Goal: Task Accomplishment & Management: Complete application form

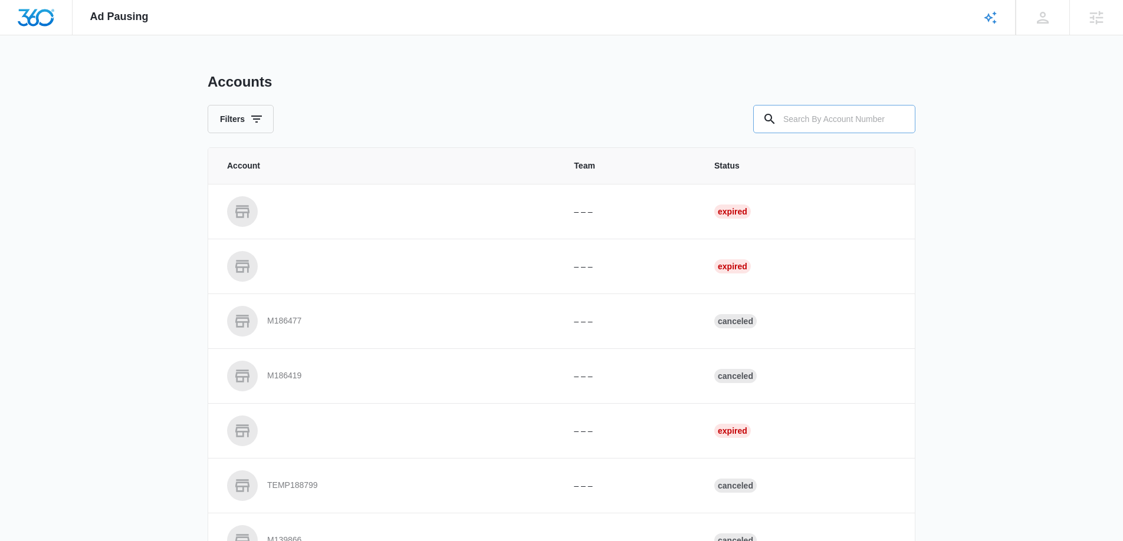
click at [821, 121] on input "text" at bounding box center [834, 119] width 162 height 28
paste input "M335466"
type input "M335466"
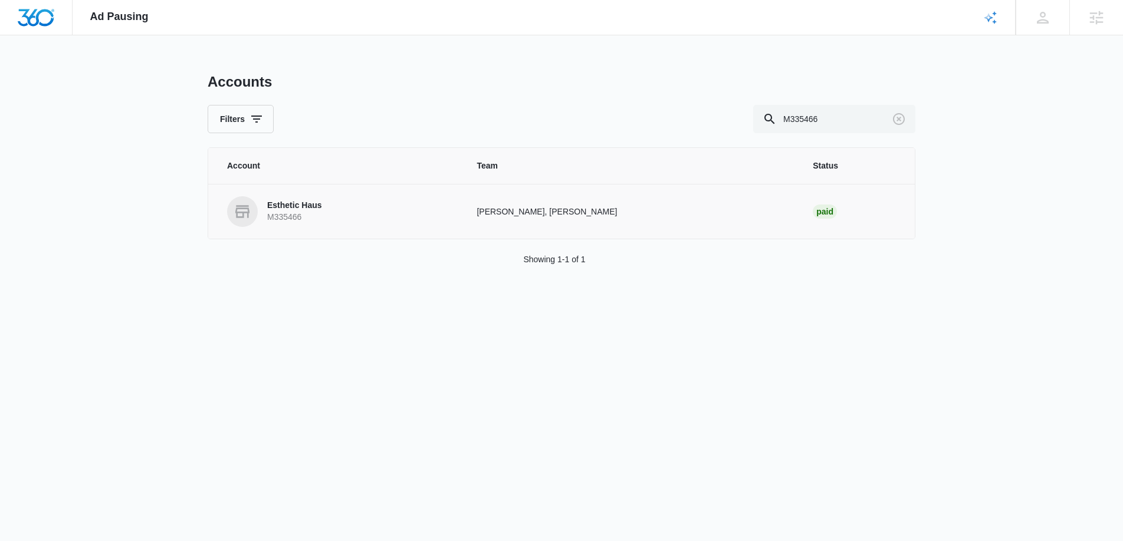
click at [338, 208] on link "Esthetic Haus M335466" at bounding box center [337, 211] width 221 height 31
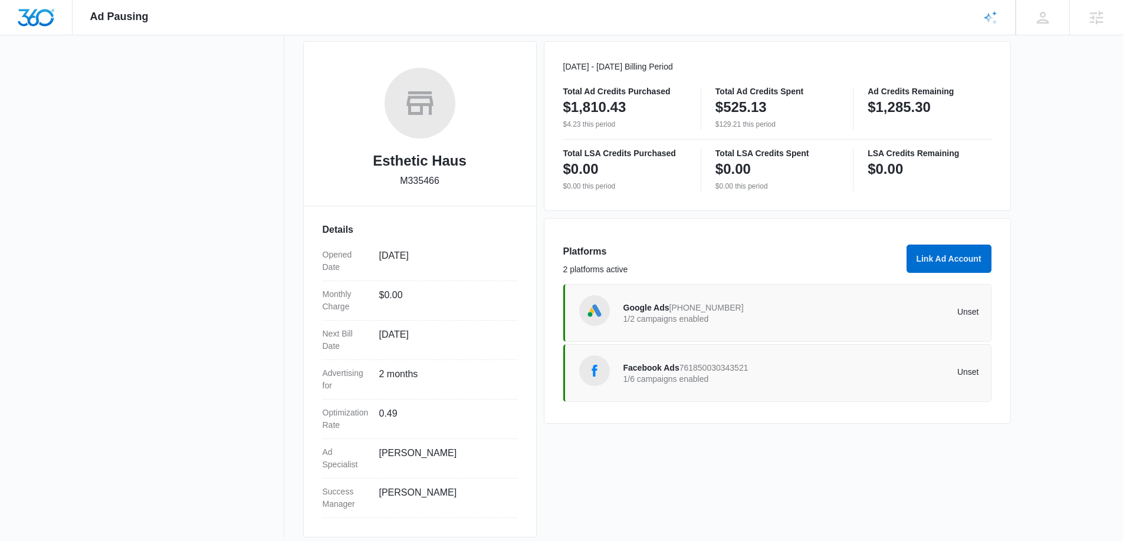
scroll to position [169, 0]
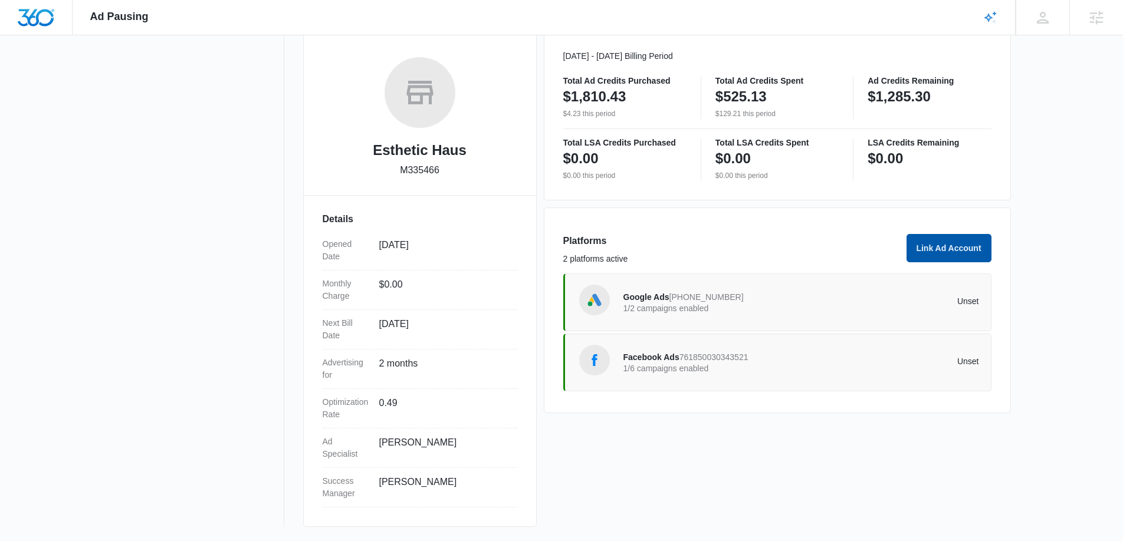
click at [957, 248] on button "Link Ad Account" at bounding box center [948, 248] width 85 height 28
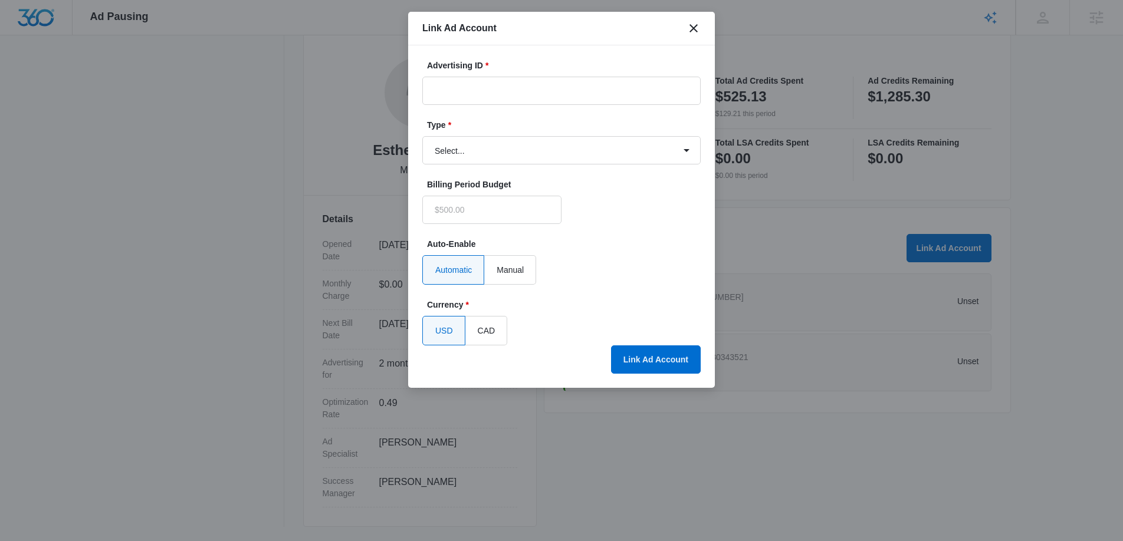
type input "$0.00"
click at [482, 82] on input "Advertising ID *" at bounding box center [561, 91] width 278 height 28
paste input "1982173372625069"
click at [452, 91] on input "1982173372625069" at bounding box center [561, 91] width 278 height 28
type input "1982173372625069"
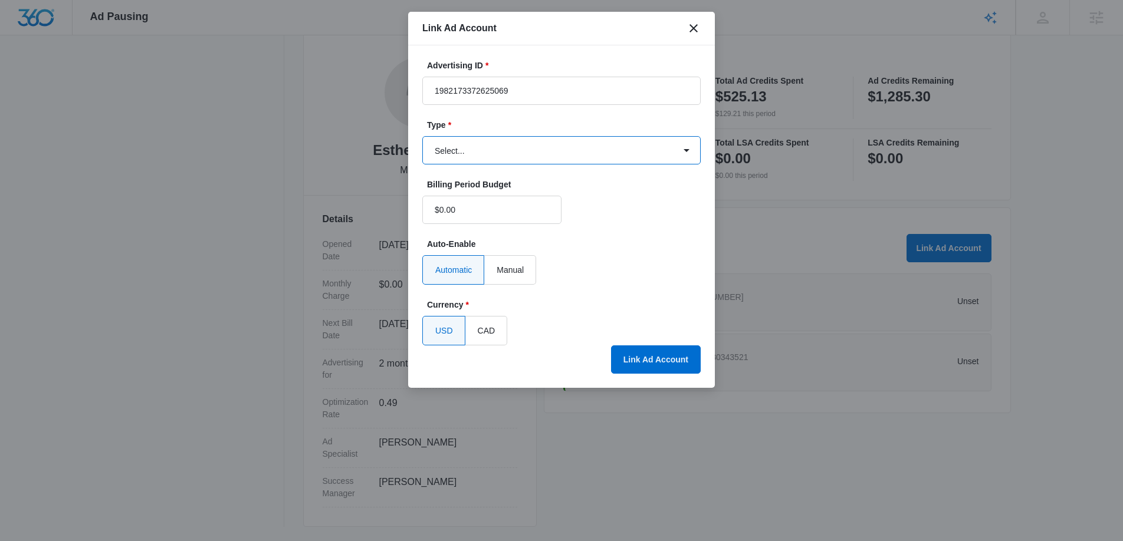
click at [552, 148] on select "Select... Bing Ads Facebook Ads Google Ads" at bounding box center [561, 150] width 278 height 28
select select "facebook"
click at [422, 136] on select "Select... Bing Ads Facebook Ads Google Ads" at bounding box center [561, 150] width 278 height 28
click at [652, 358] on button "Link Ad Account" at bounding box center [656, 360] width 90 height 28
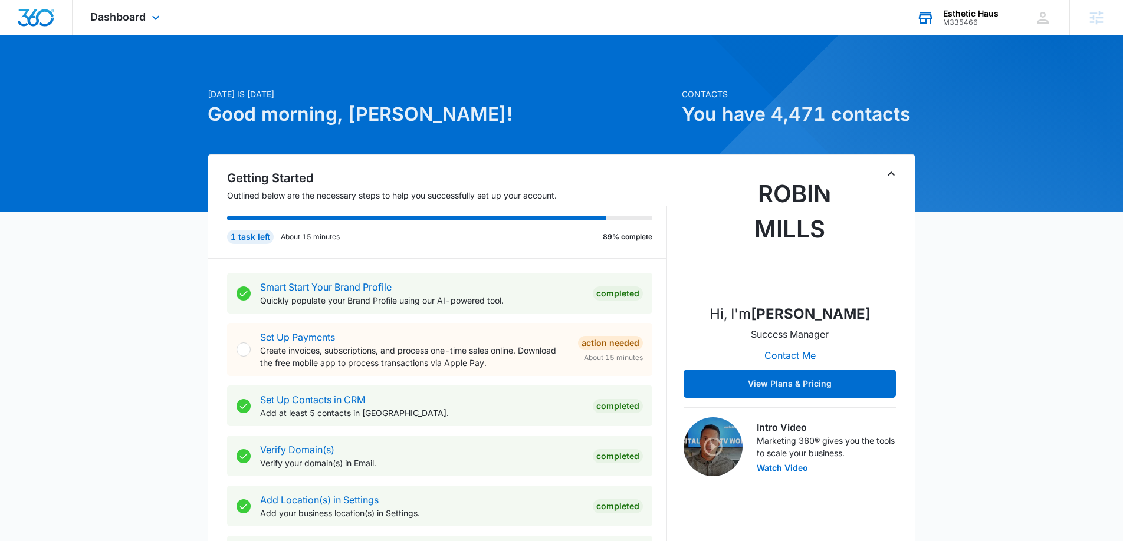
click at [966, 12] on div "Esthetic Haus" at bounding box center [970, 13] width 55 height 9
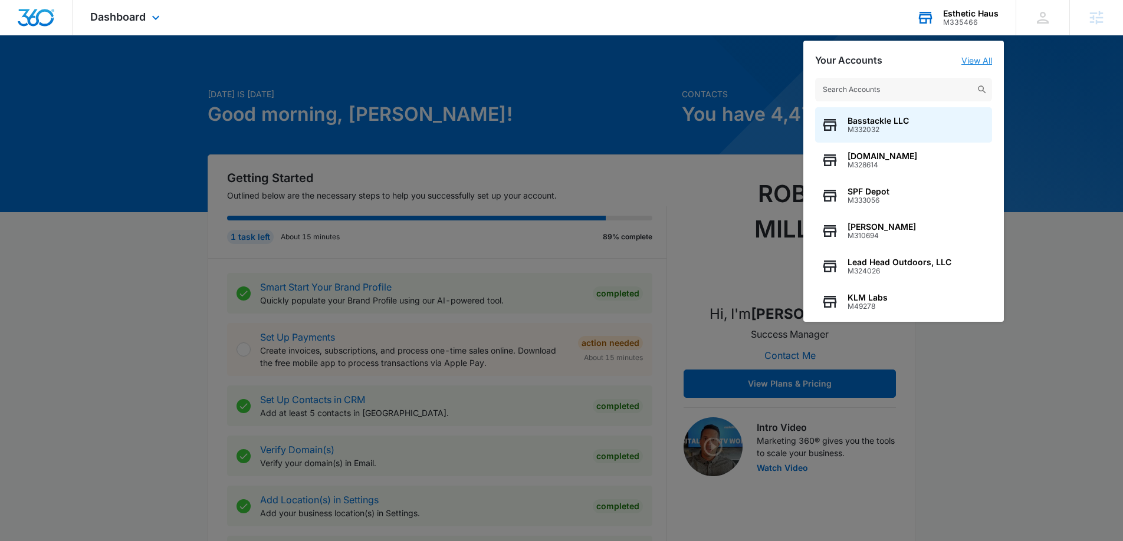
click at [969, 63] on link "View All" at bounding box center [976, 60] width 31 height 10
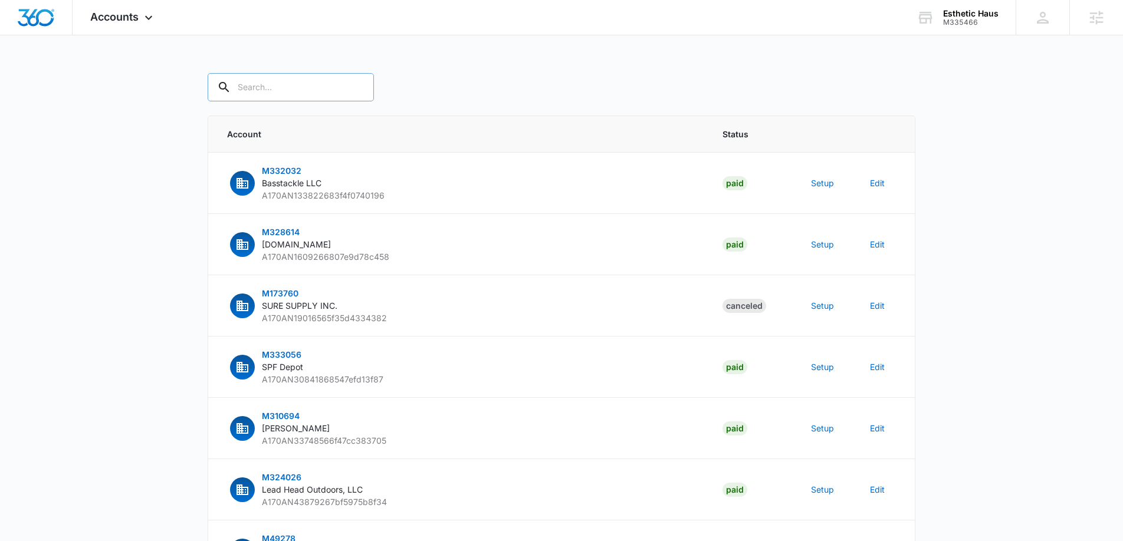
click at [317, 90] on input "text" at bounding box center [291, 87] width 166 height 28
type input "M335466"
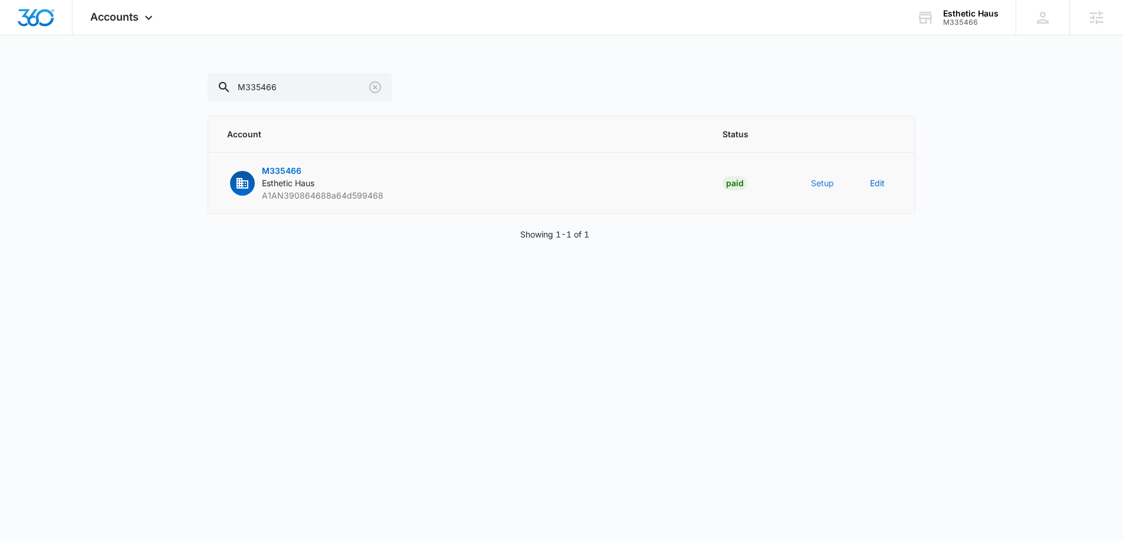
click at [817, 185] on button "Setup" at bounding box center [822, 183] width 23 height 12
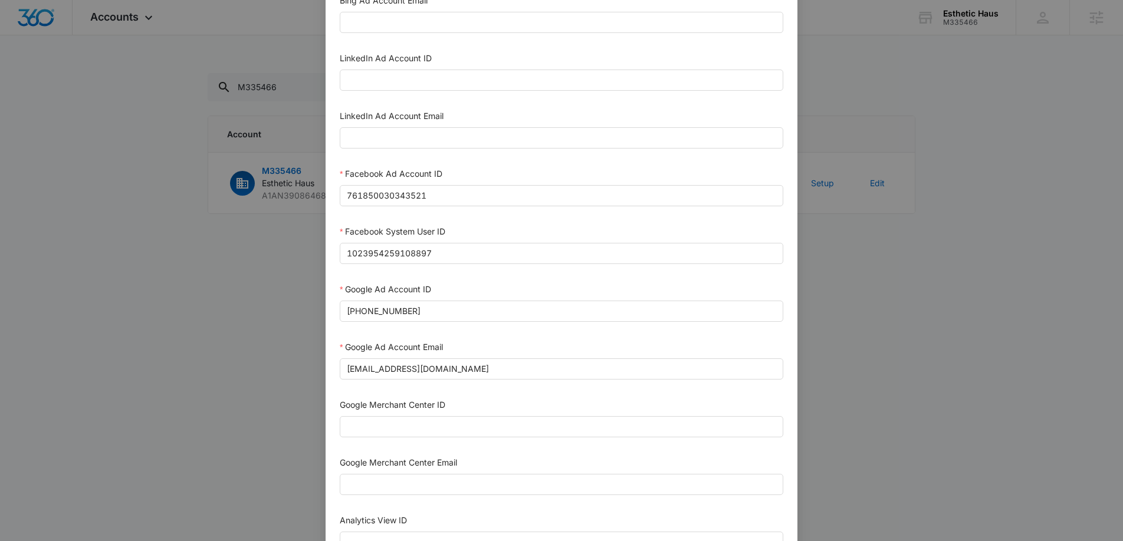
scroll to position [97, 0]
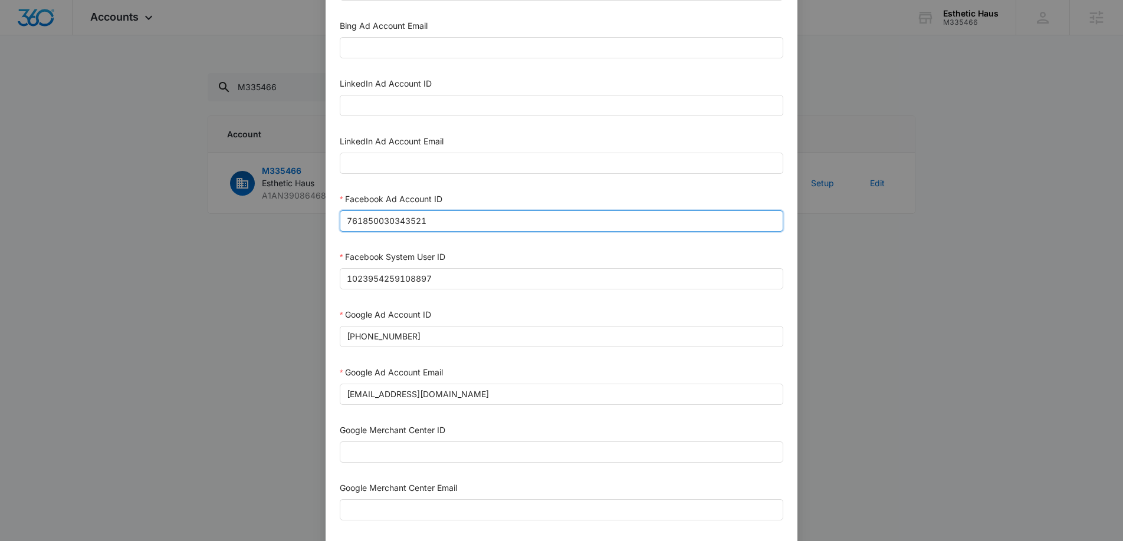
click at [576, 223] on input "761850030343521" at bounding box center [561, 220] width 443 height 21
paste input "1982173372625069"
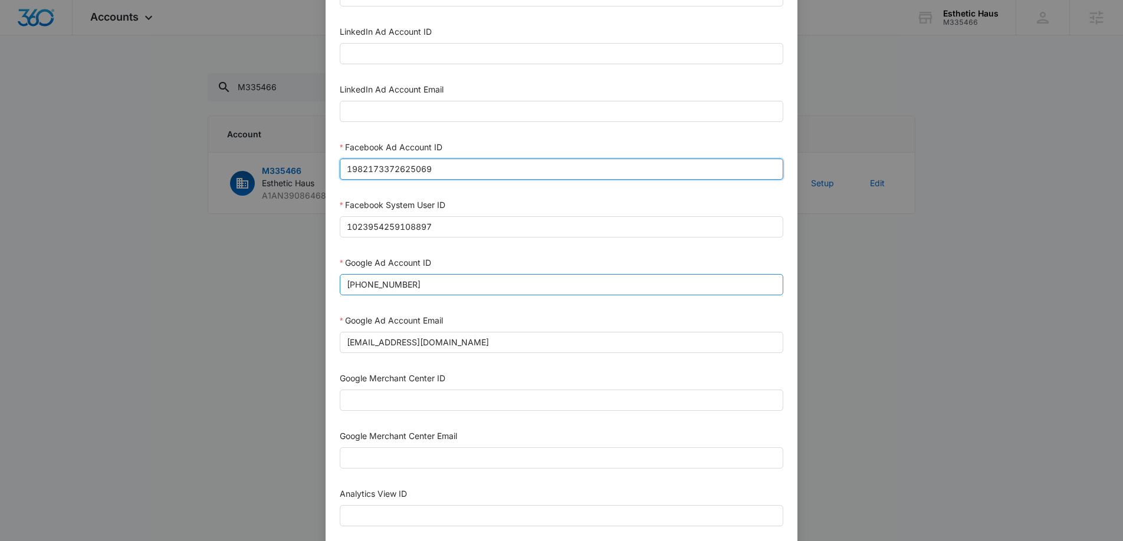
scroll to position [147, 0]
drag, startPoint x: 366, startPoint y: 171, endPoint x: 310, endPoint y: 163, distance: 56.6
click at [310, 163] on div "Setup Account Bing Ad Account ID Bing Ad Account Email LinkedIn Ad Account ID L…" at bounding box center [561, 270] width 1123 height 541
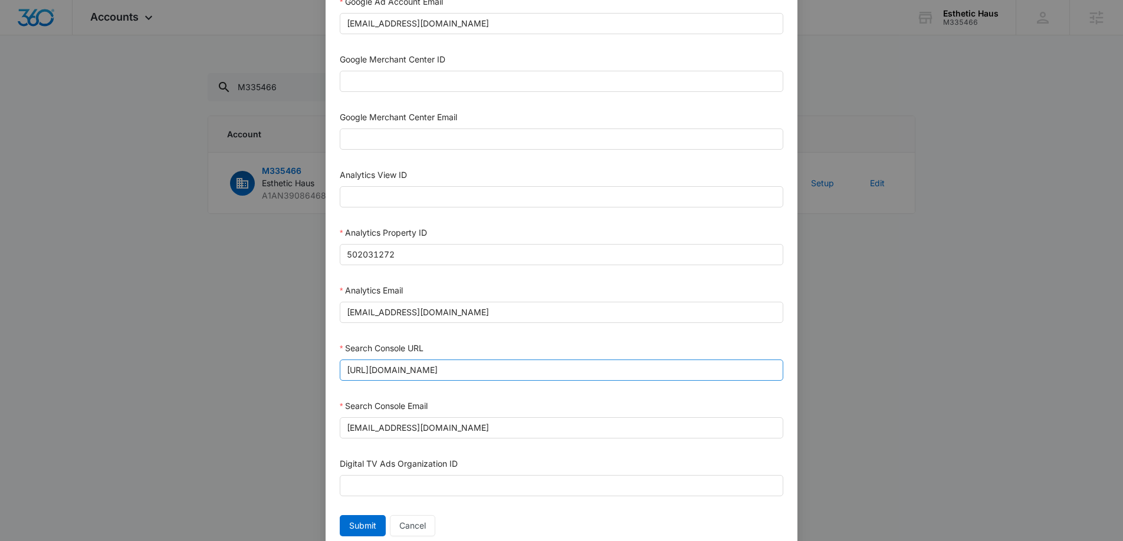
scroll to position [510, 0]
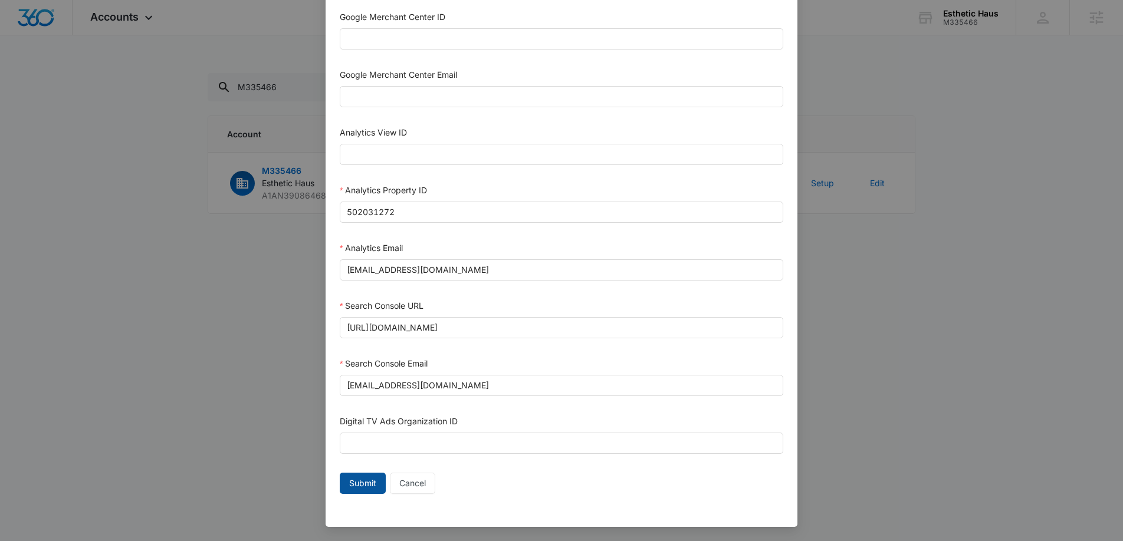
type input "1982173372625069"
click at [362, 477] on span "Submit" at bounding box center [362, 483] width 27 height 13
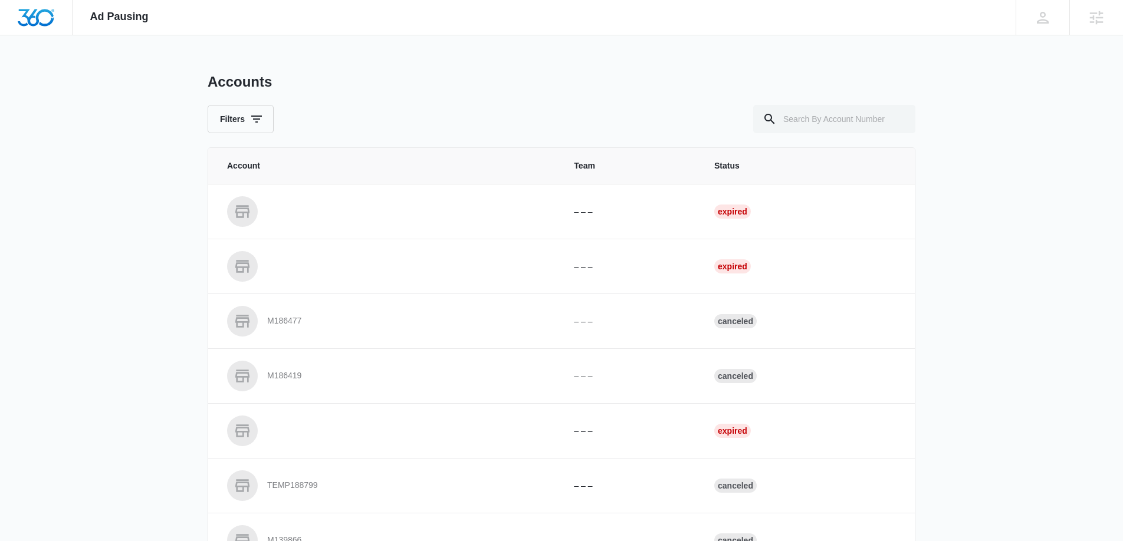
scroll to position [1, 0]
click at [849, 119] on input "text" at bounding box center [834, 118] width 162 height 28
paste input "M327444"
type input "M327444"
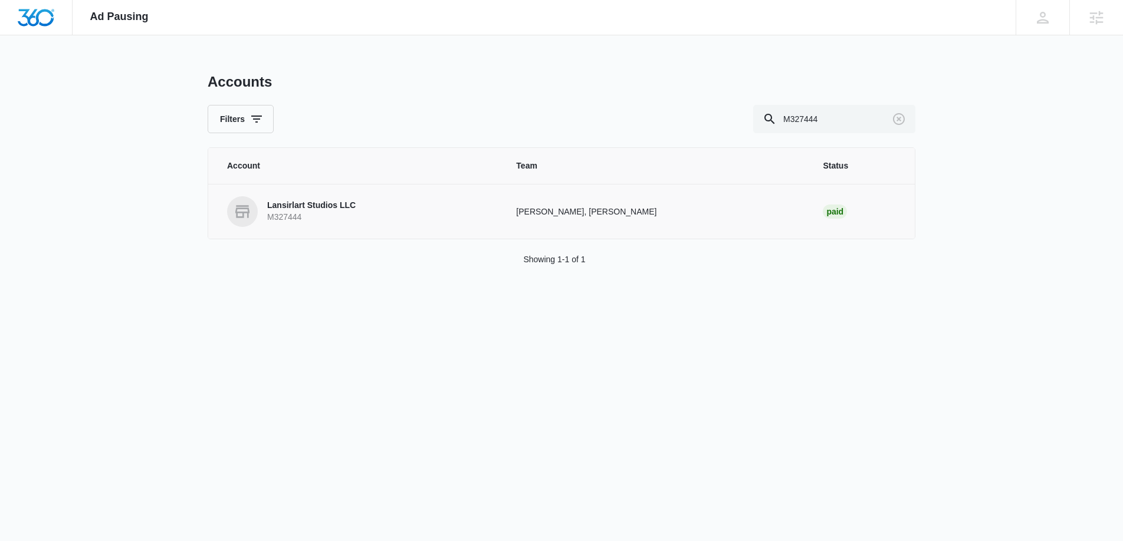
click at [331, 209] on p "Lansirlart Studios LLC" at bounding box center [311, 206] width 88 height 12
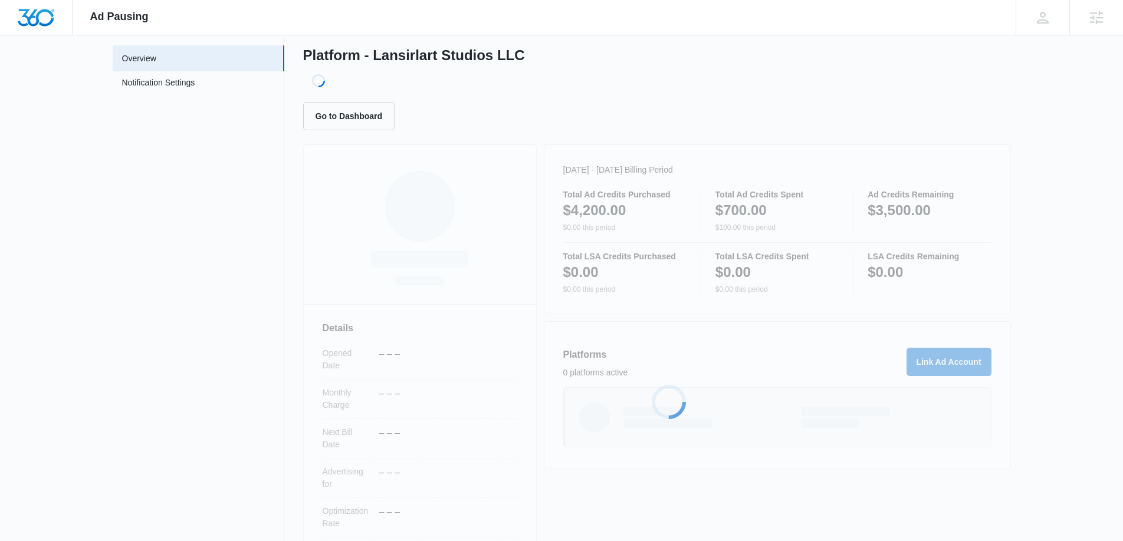
scroll to position [124, 0]
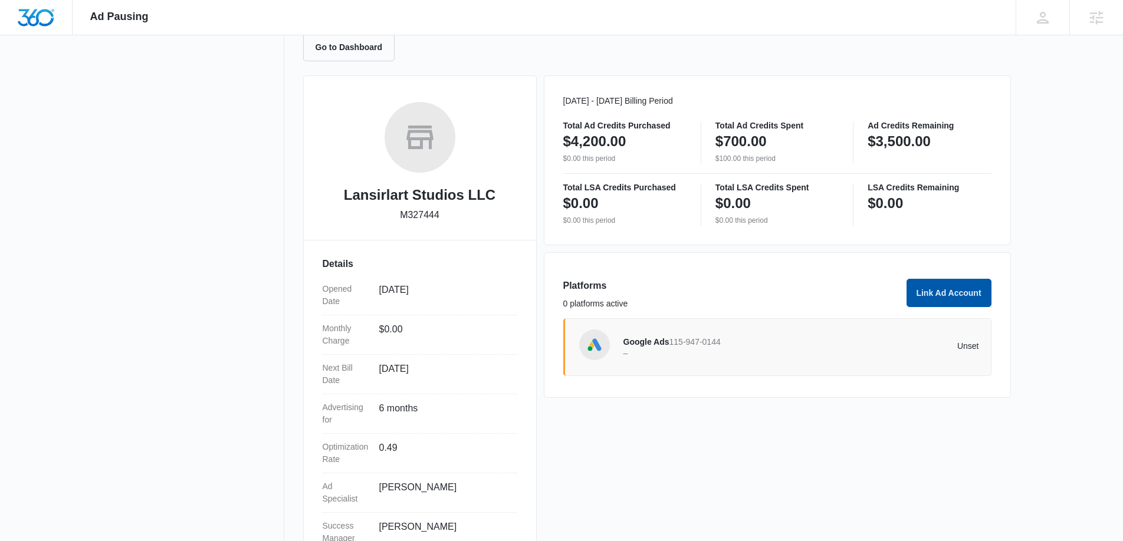
click at [948, 292] on button "Link Ad Account" at bounding box center [948, 293] width 85 height 28
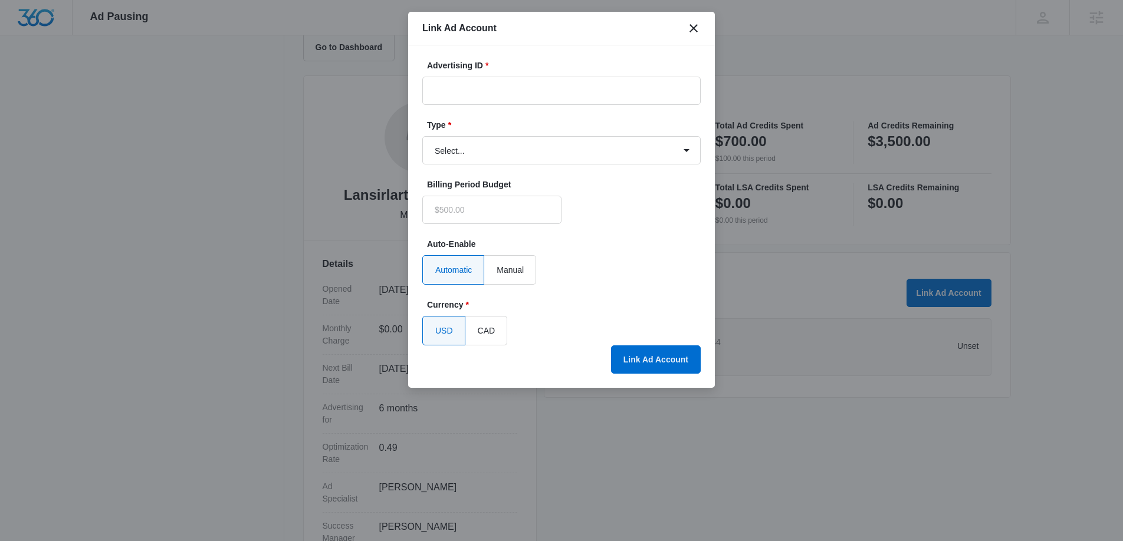
type input "$0.00"
click at [456, 92] on input "Advertising ID *" at bounding box center [561, 91] width 278 height 28
paste input "1836722676927321"
type input "1836722676927321"
click at [475, 153] on select "Select... Bing Ads Facebook Ads Google Ads" at bounding box center [561, 150] width 278 height 28
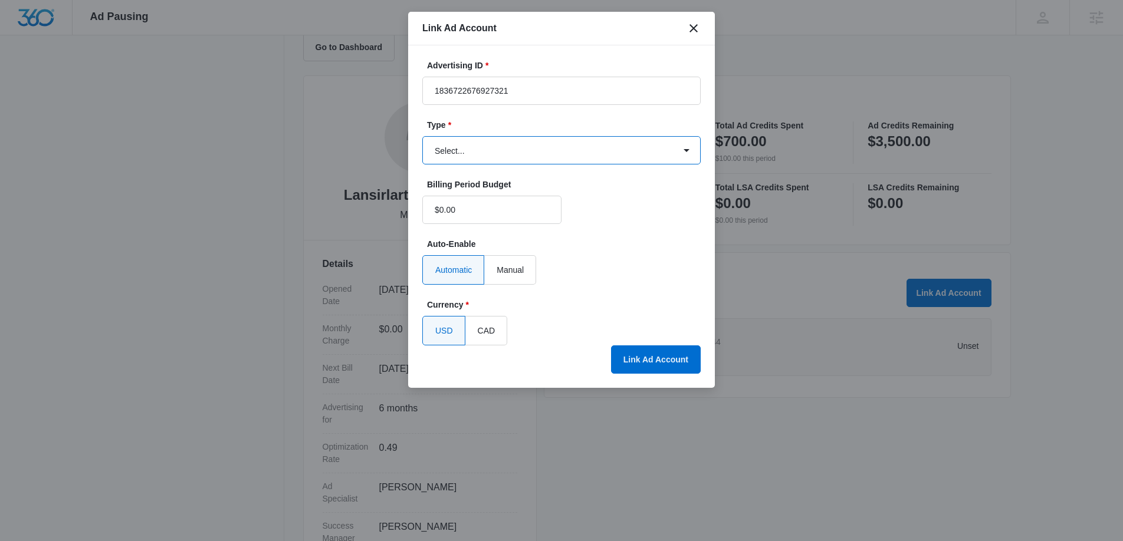
select select "facebook"
click at [422, 136] on select "Select... Bing Ads Facebook Ads Google Ads" at bounding box center [561, 150] width 278 height 28
click at [656, 364] on button "Link Ad Account" at bounding box center [656, 360] width 90 height 28
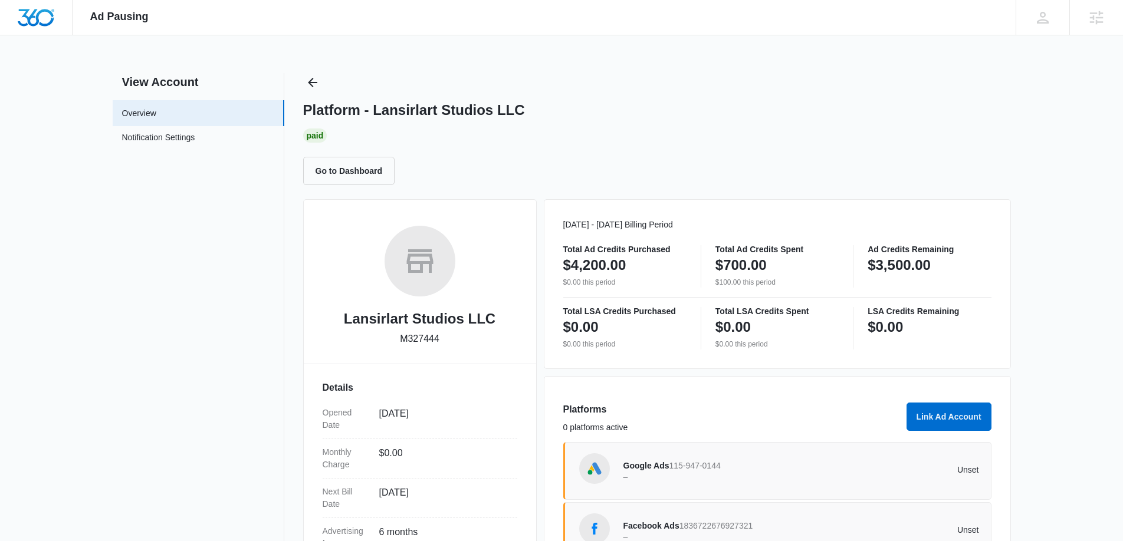
scroll to position [1, 0]
click at [311, 84] on icon "Back" at bounding box center [312, 81] width 9 height 9
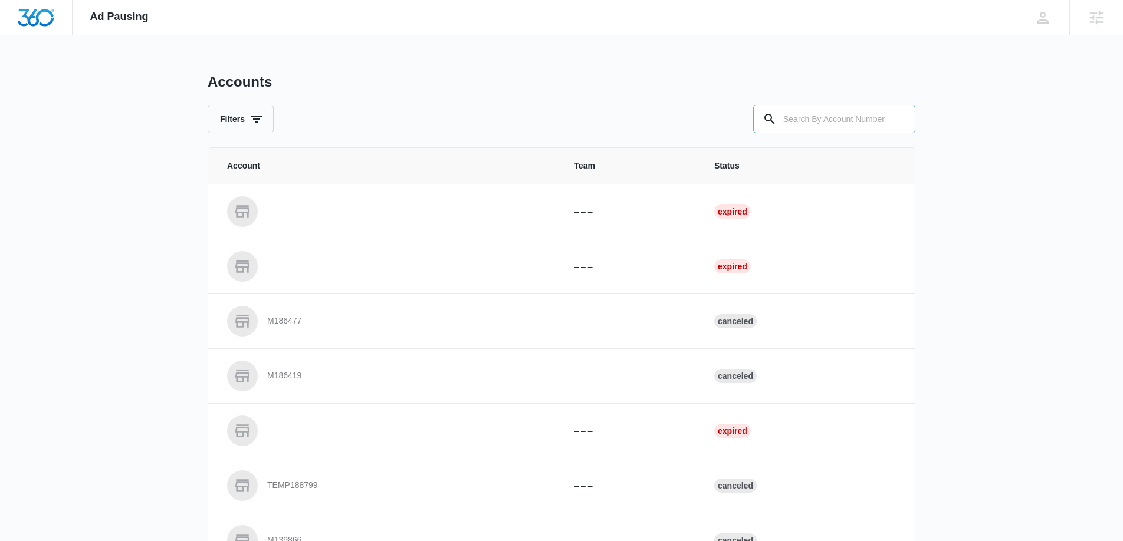
click at [853, 118] on input "text" at bounding box center [834, 119] width 162 height 28
paste input "M338008"
type input "M338008"
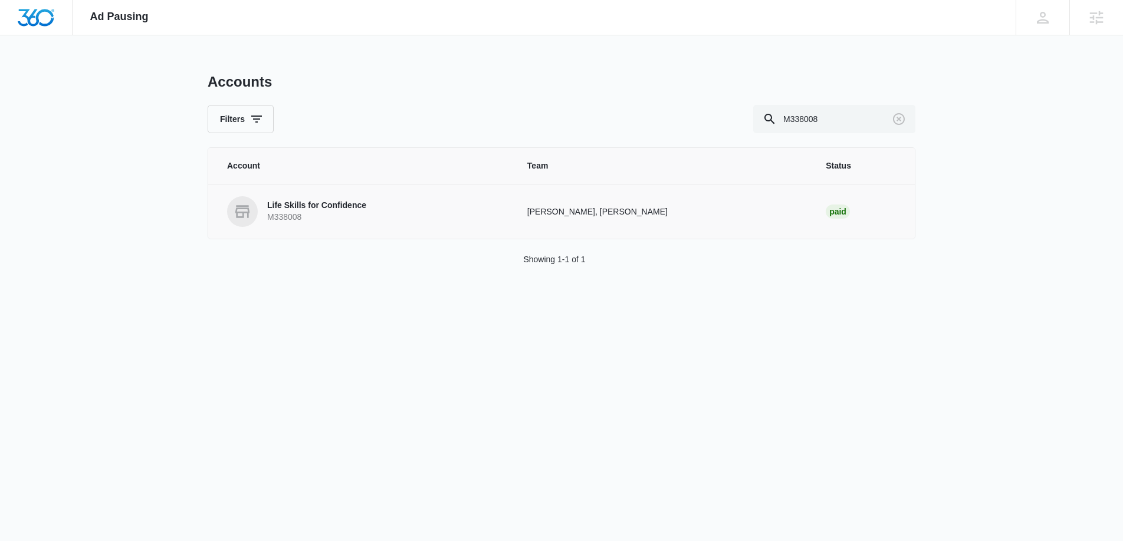
click at [296, 203] on p "Life Skills for Confidence" at bounding box center [316, 206] width 99 height 12
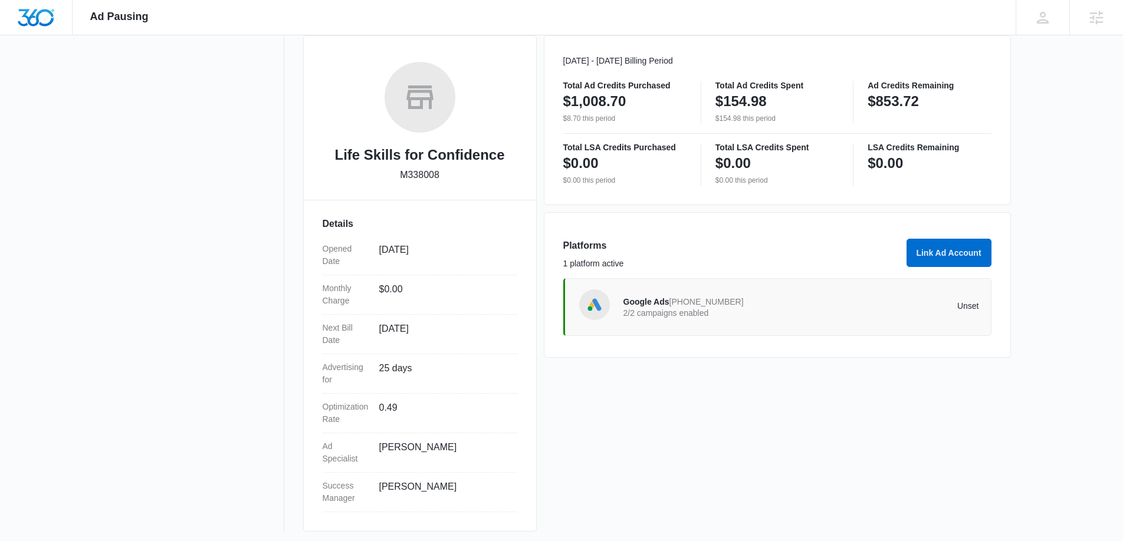
scroll to position [167, 0]
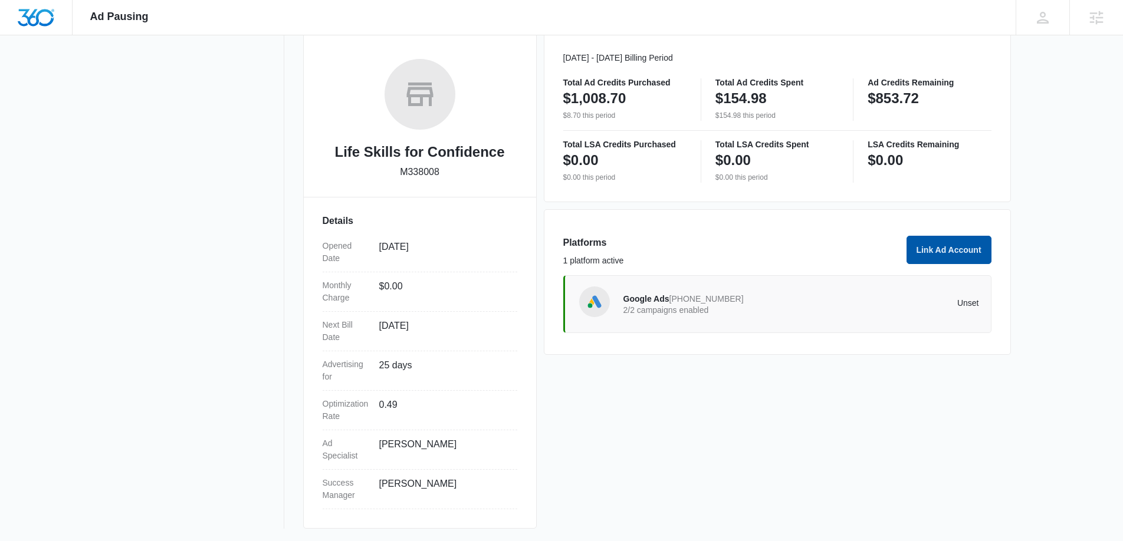
click at [956, 252] on button "Link Ad Account" at bounding box center [948, 250] width 85 height 28
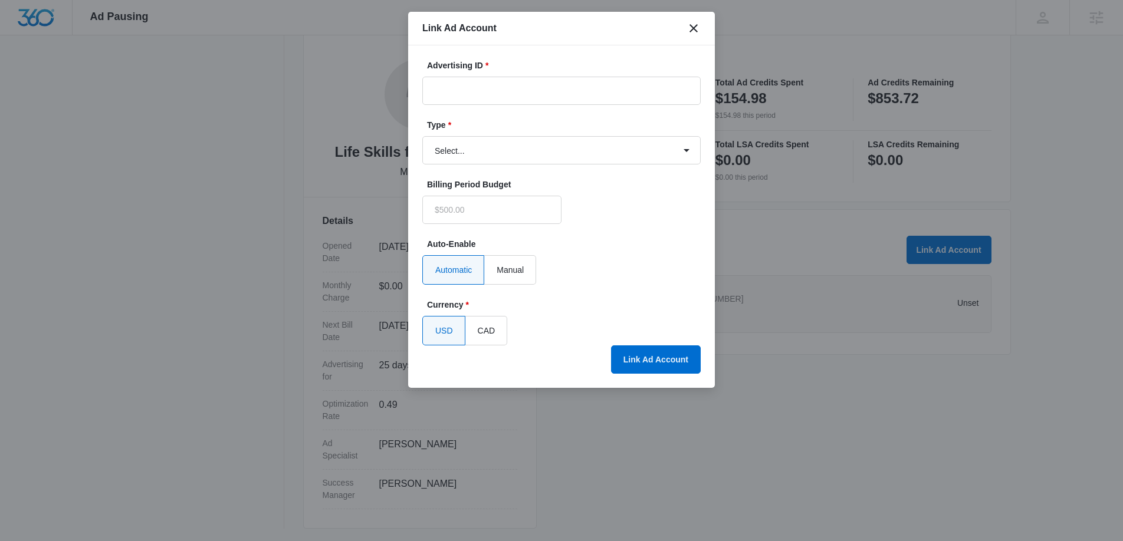
type input "$0.00"
click at [451, 86] on input "Advertising ID *" at bounding box center [561, 91] width 278 height 28
paste input "1731173644249299"
type input "1731173644249299"
click at [476, 148] on select "Select... Bing Ads Facebook Ads Google Ads" at bounding box center [561, 150] width 278 height 28
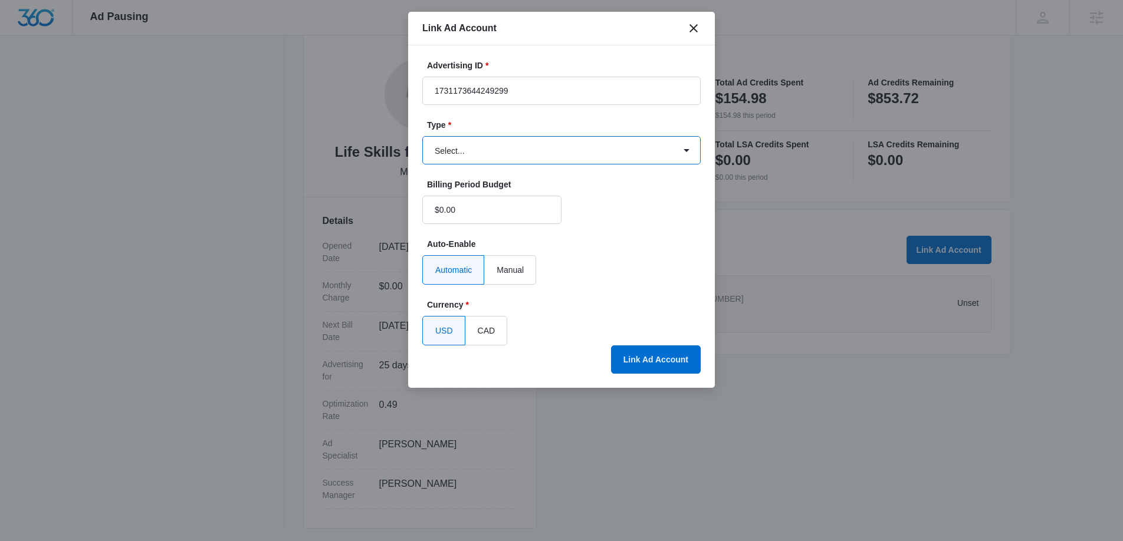
select select "facebook"
click at [422, 136] on select "Select... Bing Ads Facebook Ads Google Ads" at bounding box center [561, 150] width 278 height 28
click at [650, 353] on button "Link Ad Account" at bounding box center [656, 360] width 90 height 28
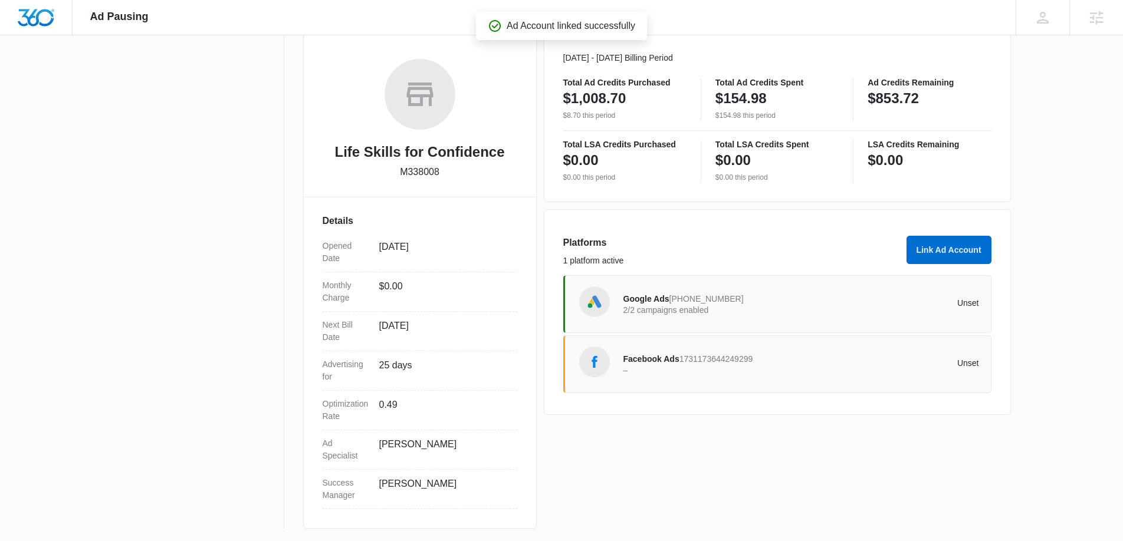
scroll to position [0, 0]
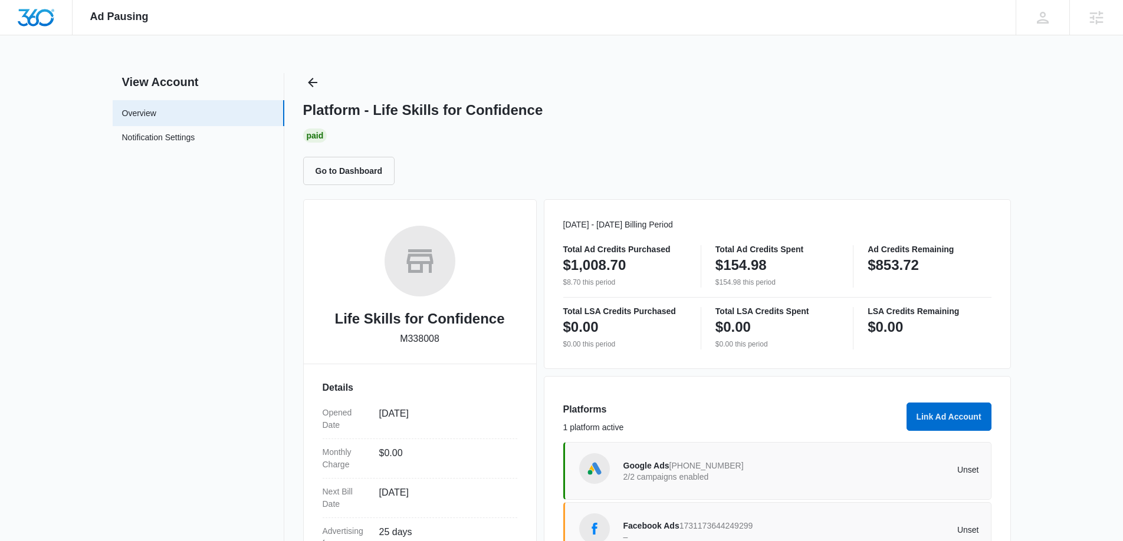
click at [302, 83] on div "View Account Overview Notification Settings 0 Platform - Life Skills for Confid…" at bounding box center [562, 384] width 898 height 623
click at [309, 81] on icon "Back" at bounding box center [312, 82] width 9 height 9
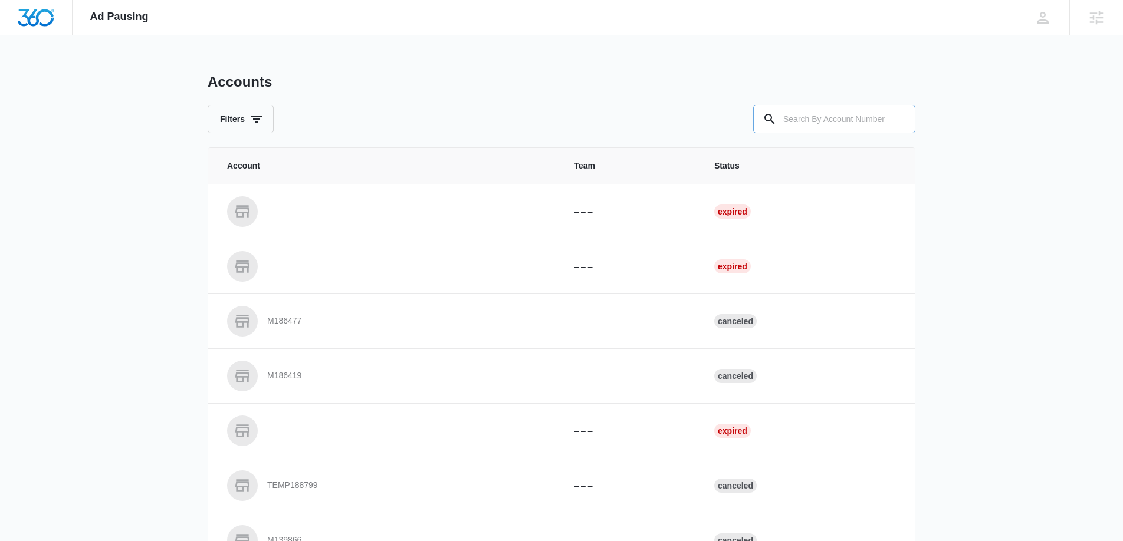
click at [834, 119] on input "text" at bounding box center [834, 119] width 162 height 28
paste input "M337110"
type input "M337110"
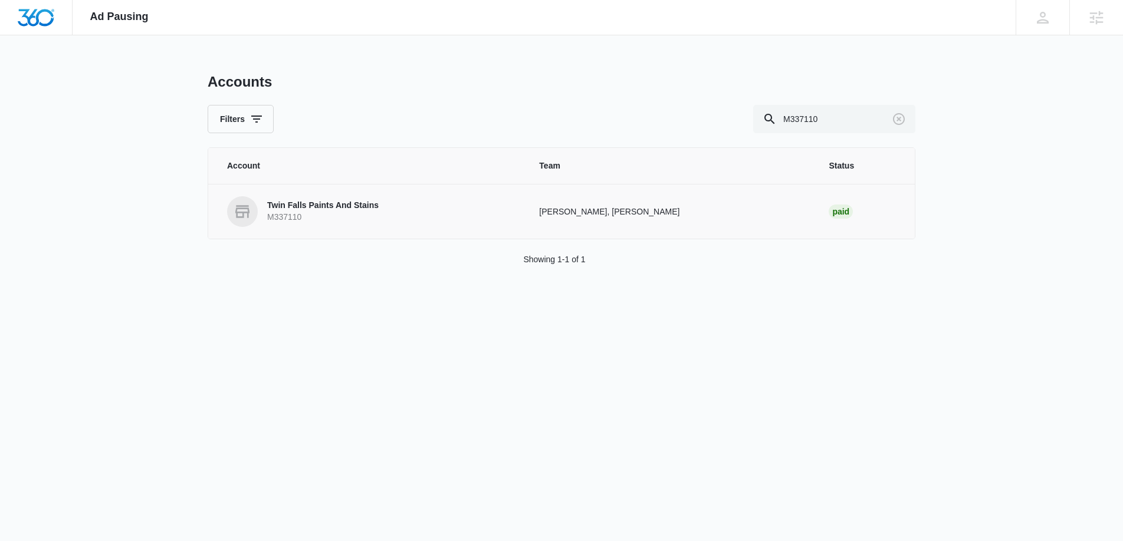
click at [407, 204] on link "Twin Falls Paints And Stains M337110" at bounding box center [369, 211] width 284 height 31
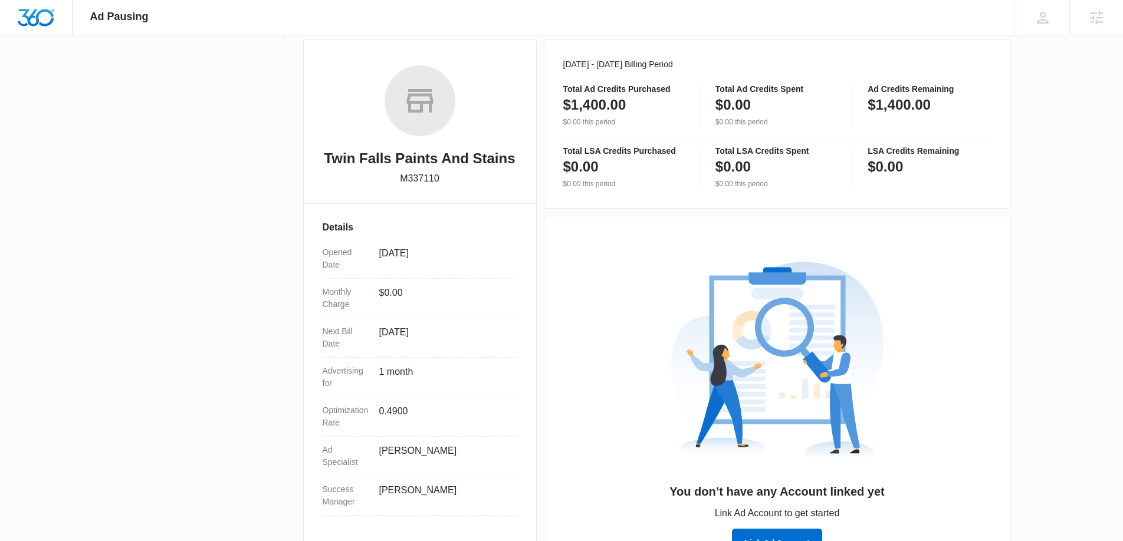
scroll to position [210, 0]
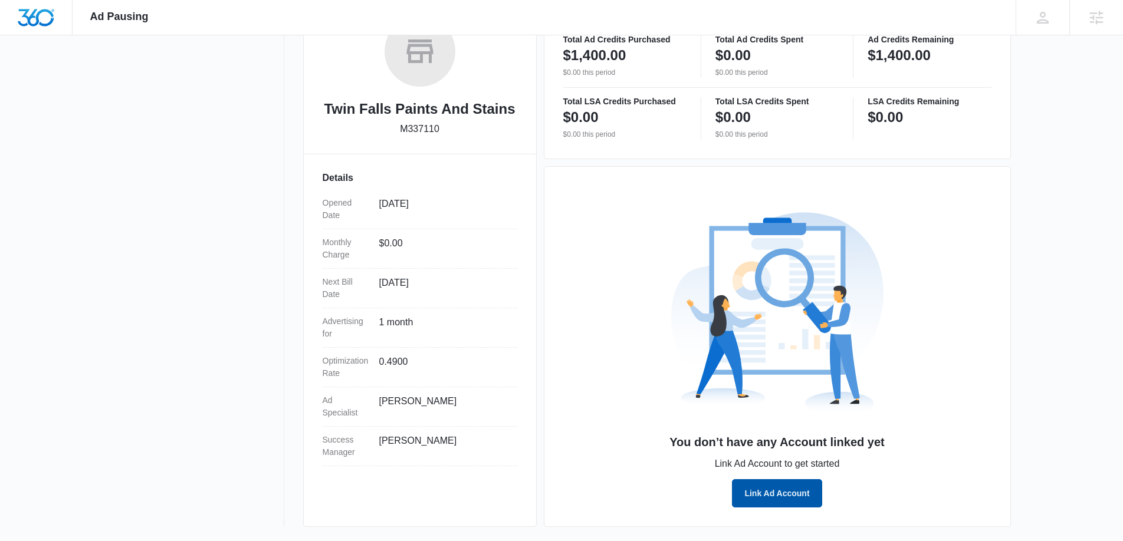
click at [770, 495] on button "Link Ad Account" at bounding box center [777, 493] width 90 height 28
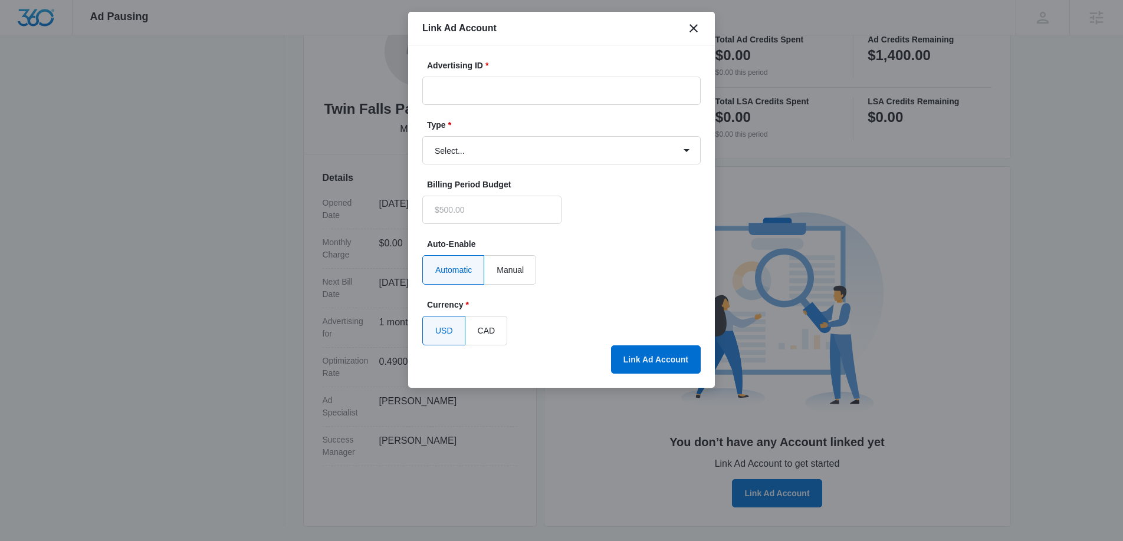
type input "$0.00"
click at [496, 89] on input "Advertising ID *" at bounding box center [561, 91] width 278 height 28
paste input "676668365478581"
type input "676668365478581"
click at [481, 153] on select "Select... Bing Ads Facebook Ads Google Ads" at bounding box center [561, 150] width 278 height 28
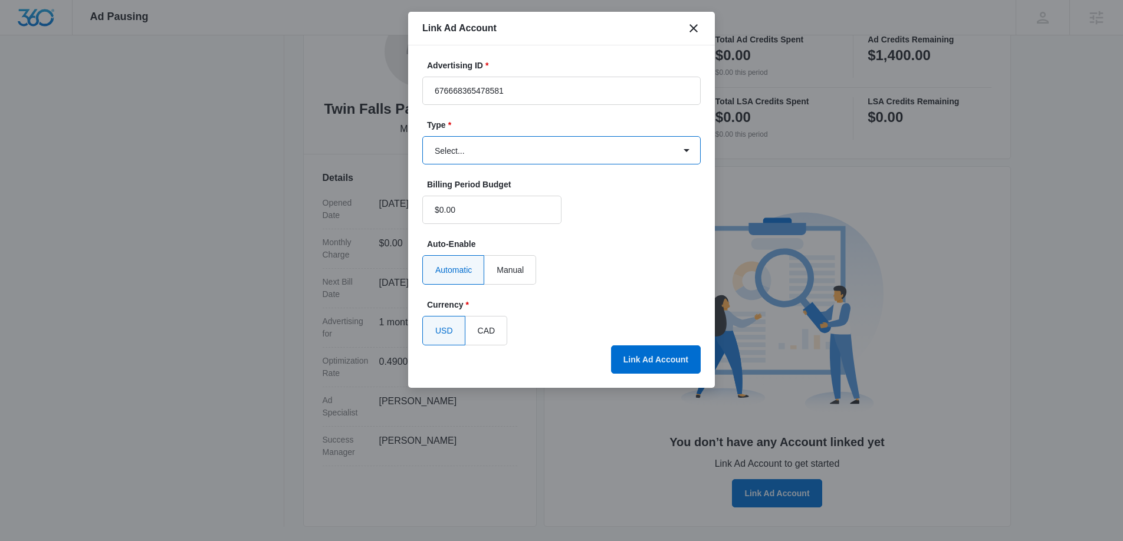
select select "facebook"
click at [422, 136] on select "Select... Bing Ads Facebook Ads Google Ads" at bounding box center [561, 150] width 278 height 28
click at [646, 354] on button "Link Ad Account" at bounding box center [656, 360] width 90 height 28
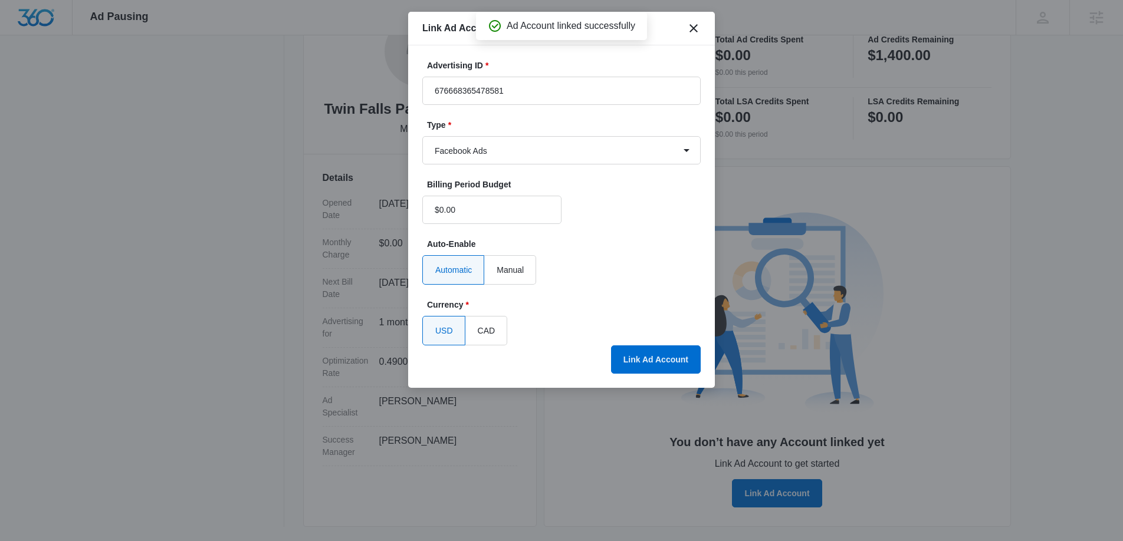
scroll to position [169, 0]
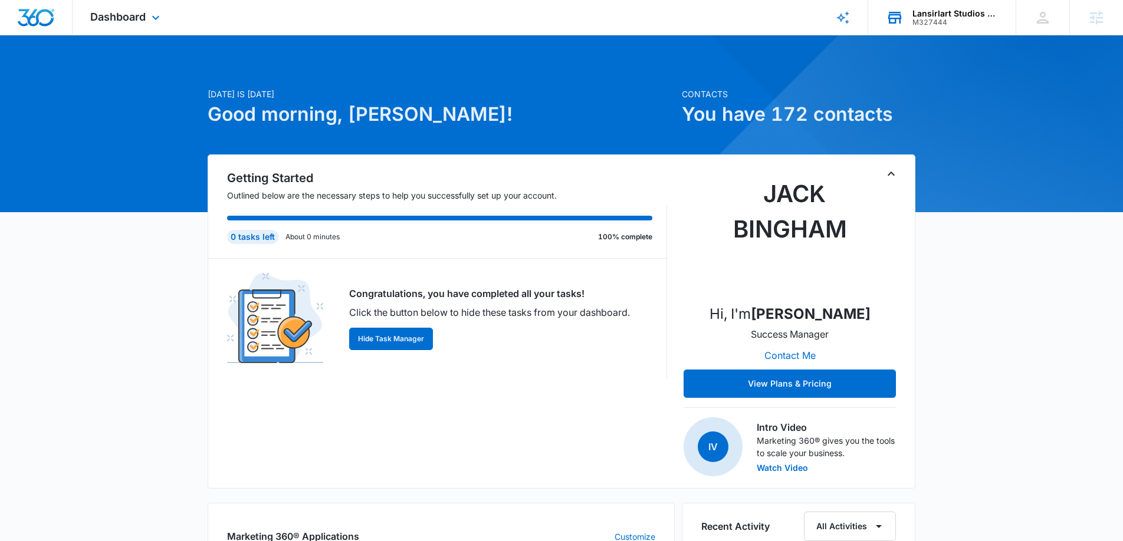
click at [956, 21] on div "M327444" at bounding box center [955, 22] width 86 height 8
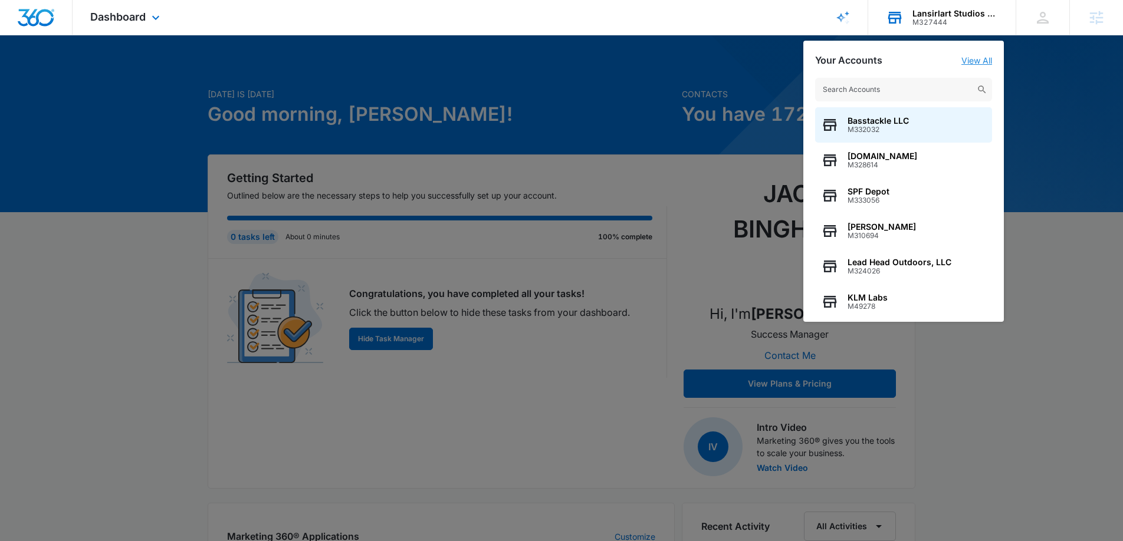
click at [973, 58] on link "View All" at bounding box center [976, 60] width 31 height 10
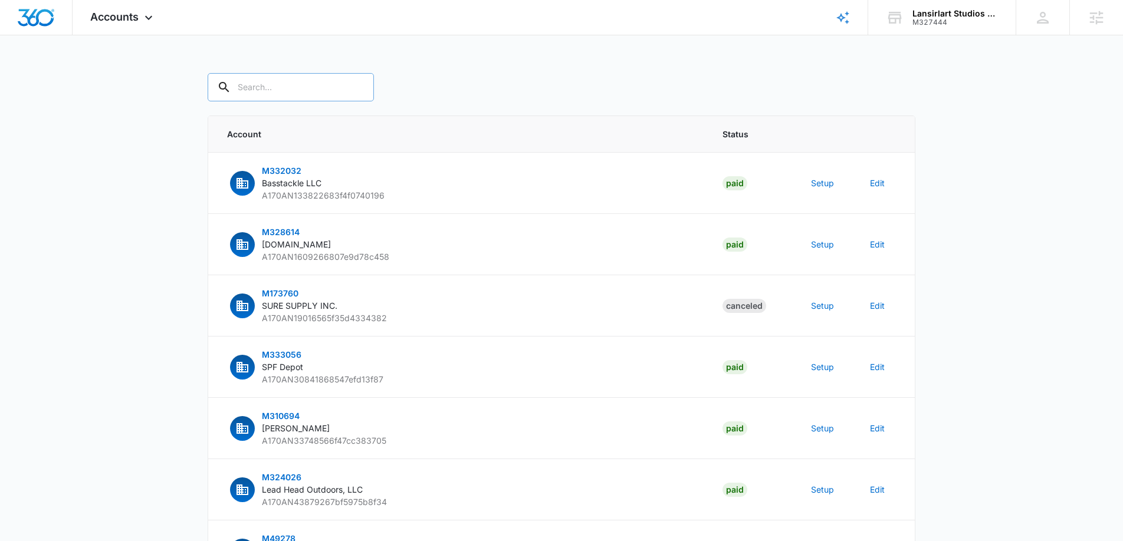
click at [301, 93] on input "text" at bounding box center [291, 87] width 166 height 28
type input "M327444"
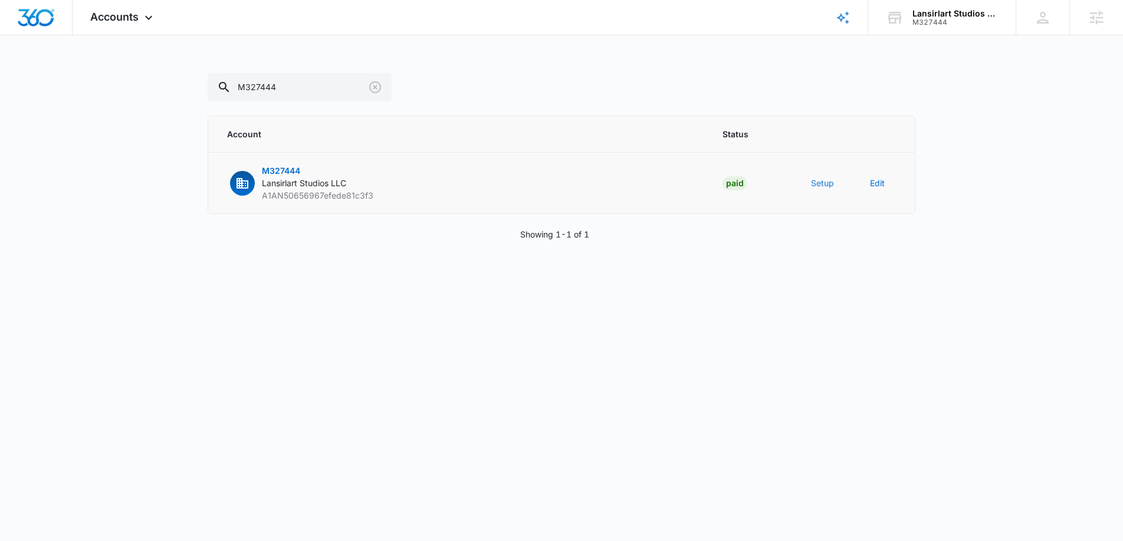
click at [817, 185] on button "Setup" at bounding box center [822, 183] width 23 height 12
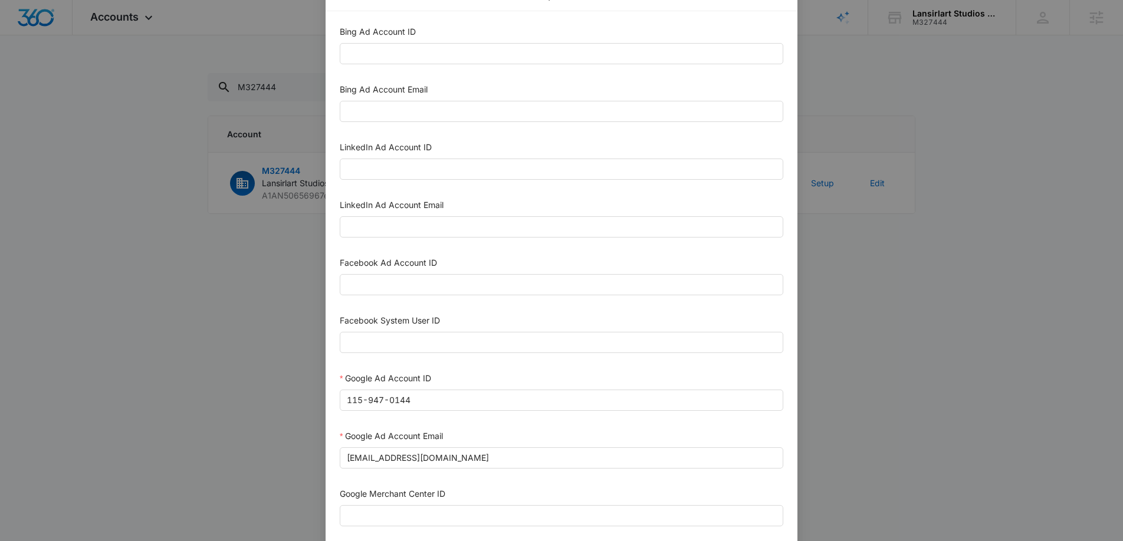
scroll to position [37, 0]
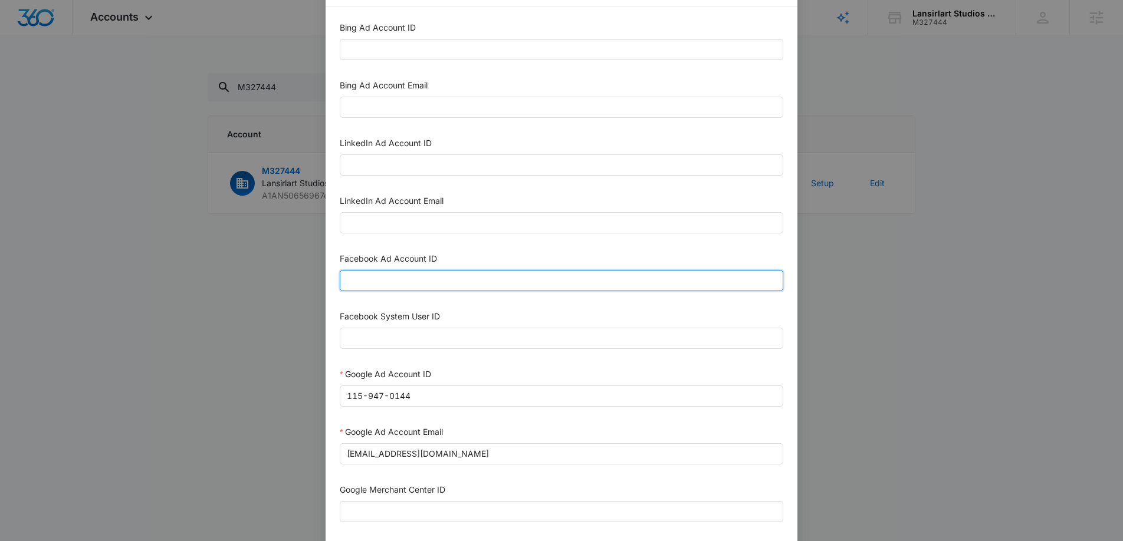
click at [435, 287] on input "Facebook Ad Account ID" at bounding box center [561, 280] width 443 height 21
click at [400, 277] on input "Facebook Ad Account ID" at bounding box center [561, 280] width 443 height 21
paste input "1836722676927321"
type input "1836722676927321"
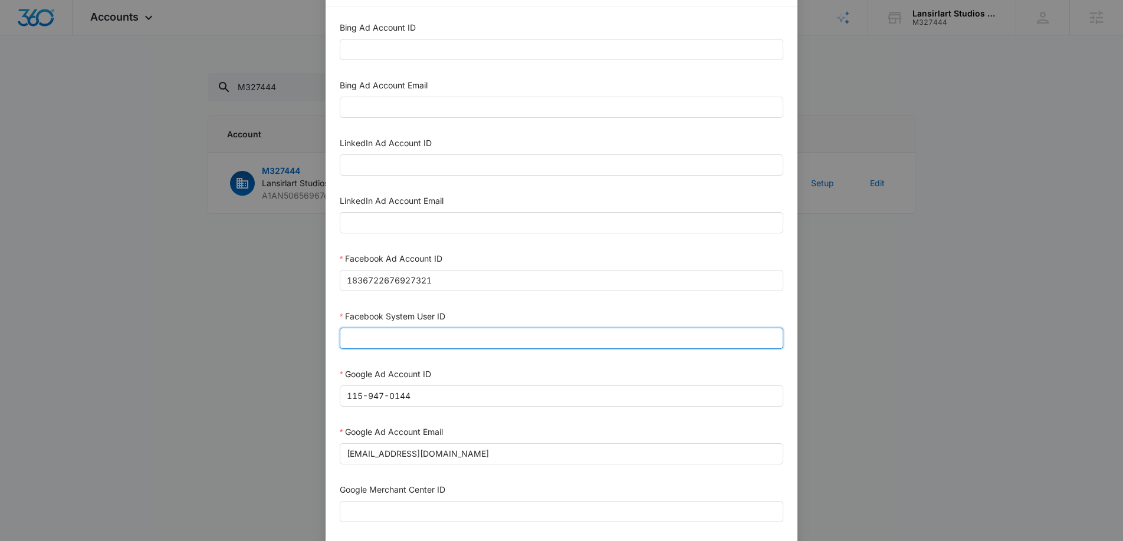
click at [360, 333] on input "Facebook System User ID" at bounding box center [561, 338] width 443 height 21
paste input "1023954259108897"
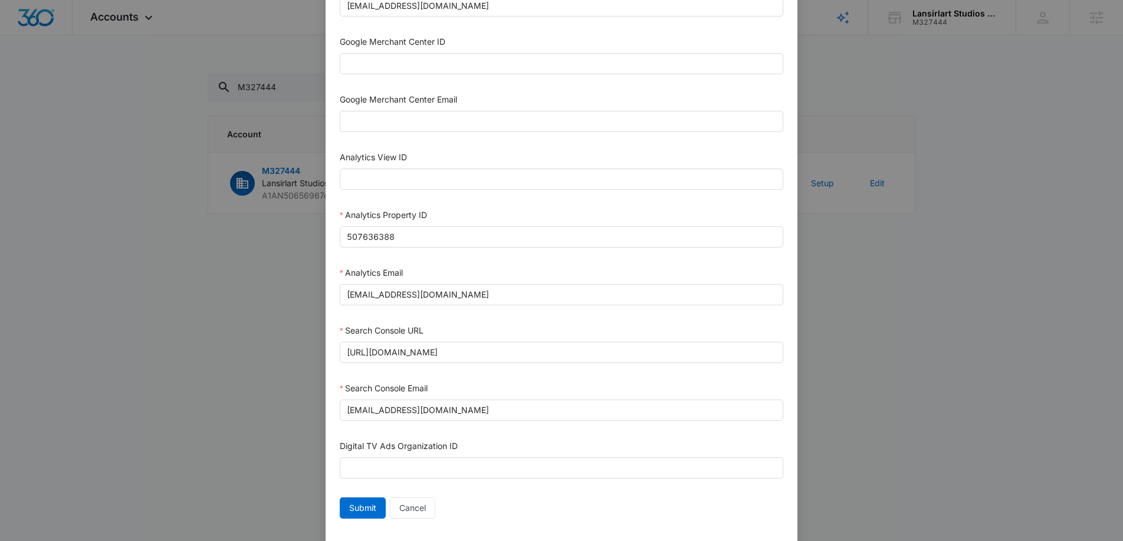
scroll to position [510, 0]
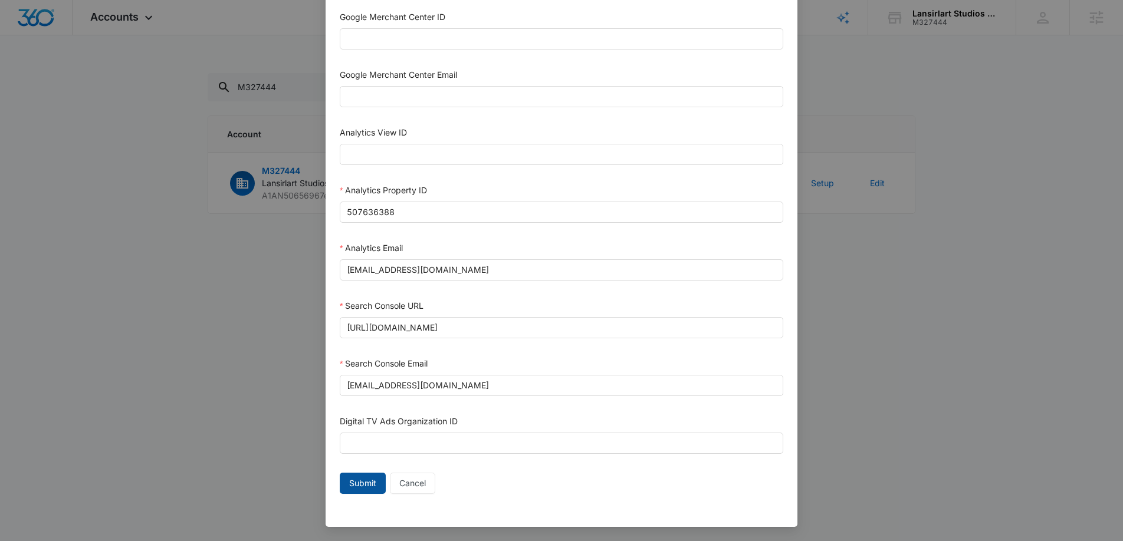
type input "1023954259108897"
click at [368, 482] on span "Submit" at bounding box center [362, 483] width 27 height 13
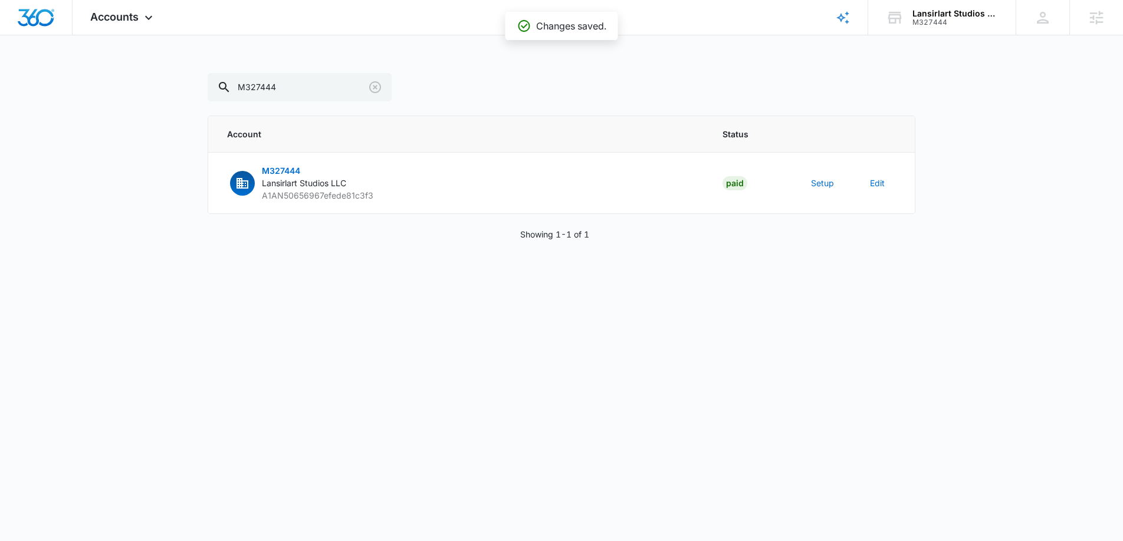
scroll to position [498, 0]
click at [293, 85] on input "M327444" at bounding box center [300, 87] width 184 height 28
paste input "1731173644249299"
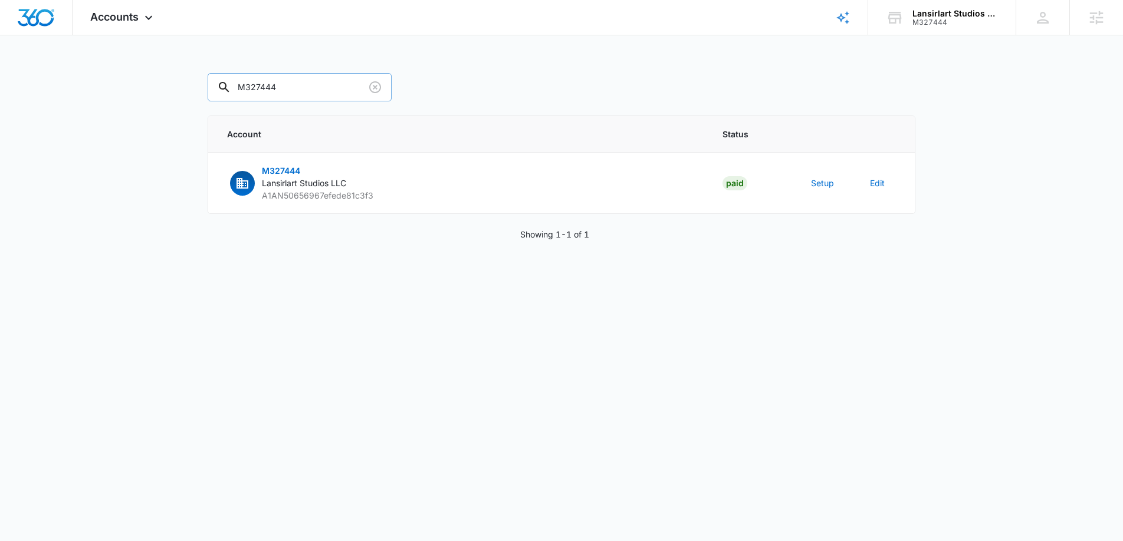
click at [273, 86] on input "M327444" at bounding box center [300, 87] width 184 height 28
type input "M338008"
click at [830, 180] on button "Setup" at bounding box center [822, 183] width 23 height 12
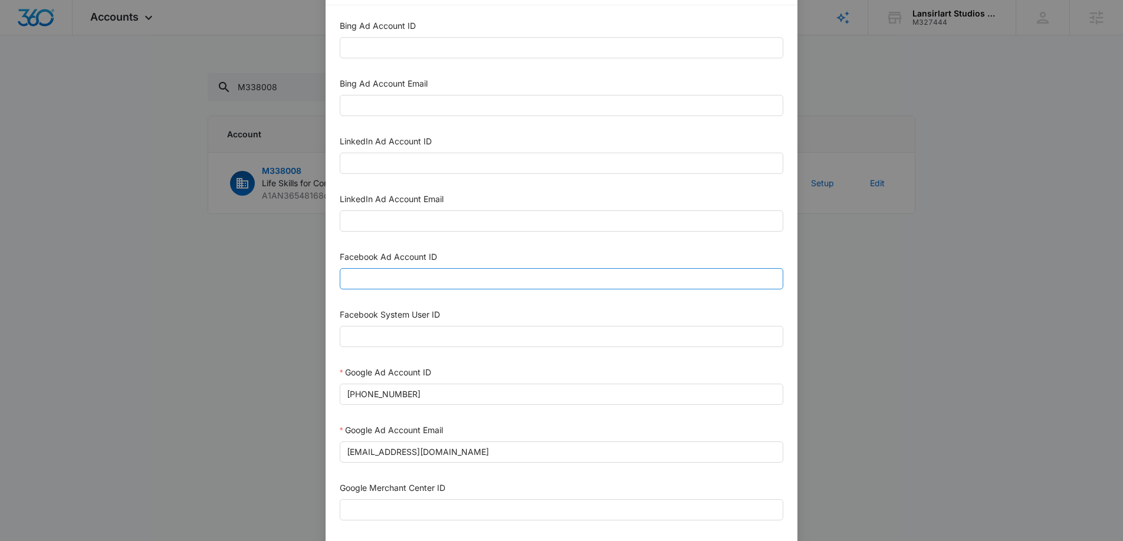
scroll to position [47, 0]
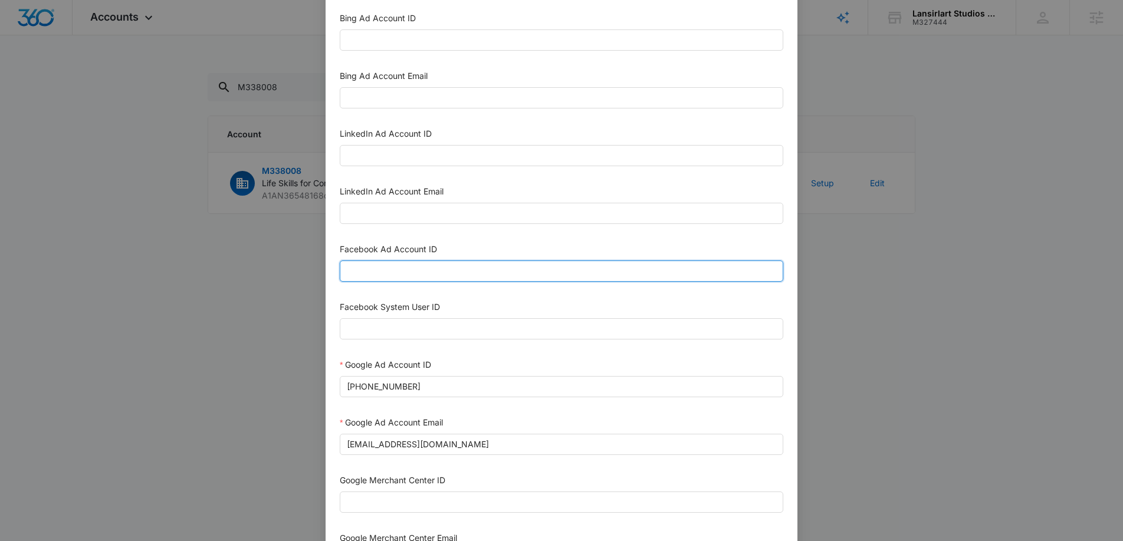
click at [433, 267] on input "Facebook Ad Account ID" at bounding box center [561, 271] width 443 height 21
paste input "1731173644249299"
type input "1731173644249299"
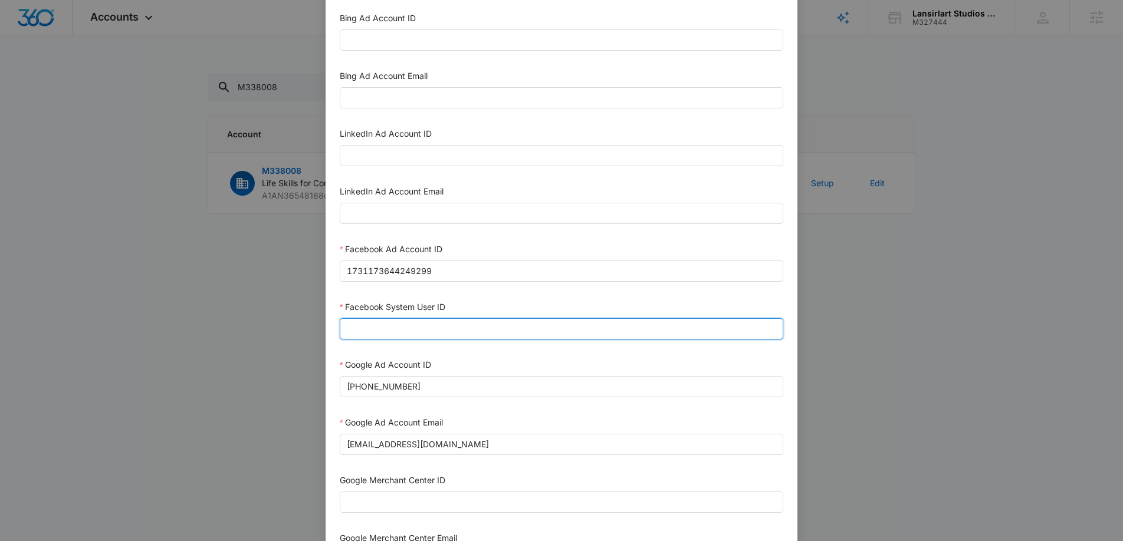
click at [466, 328] on input "Facebook System User ID" at bounding box center [561, 328] width 443 height 21
paste input "1023954259108897"
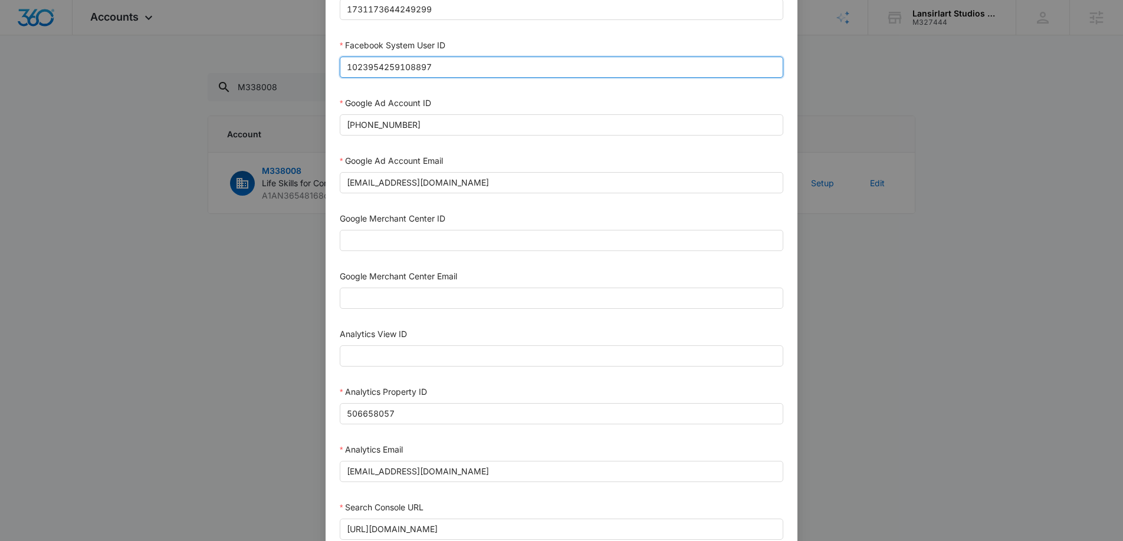
scroll to position [510, 0]
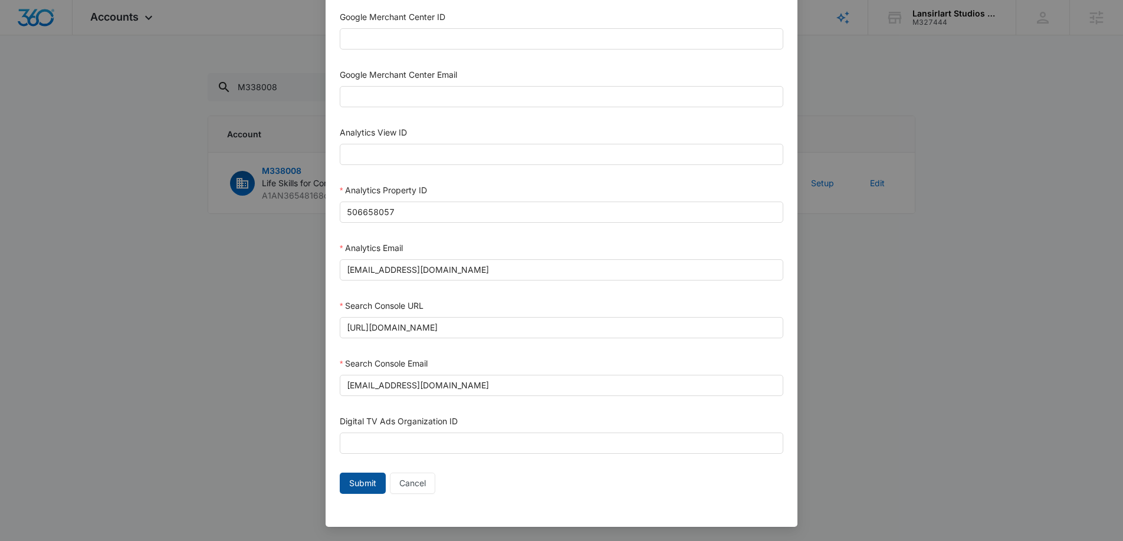
type input "1023954259108897"
click at [364, 473] on button "Submit" at bounding box center [363, 483] width 46 height 21
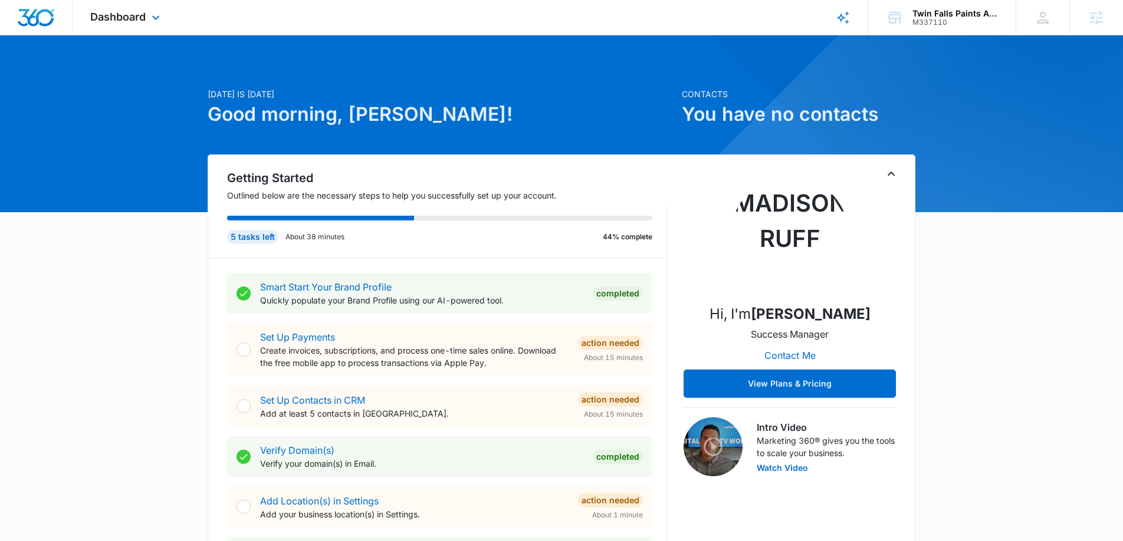
click at [166, 19] on div "Dashboard Apps Reputation Websites Forms CRM Email Social Content Ads Intellige…" at bounding box center [127, 17] width 108 height 35
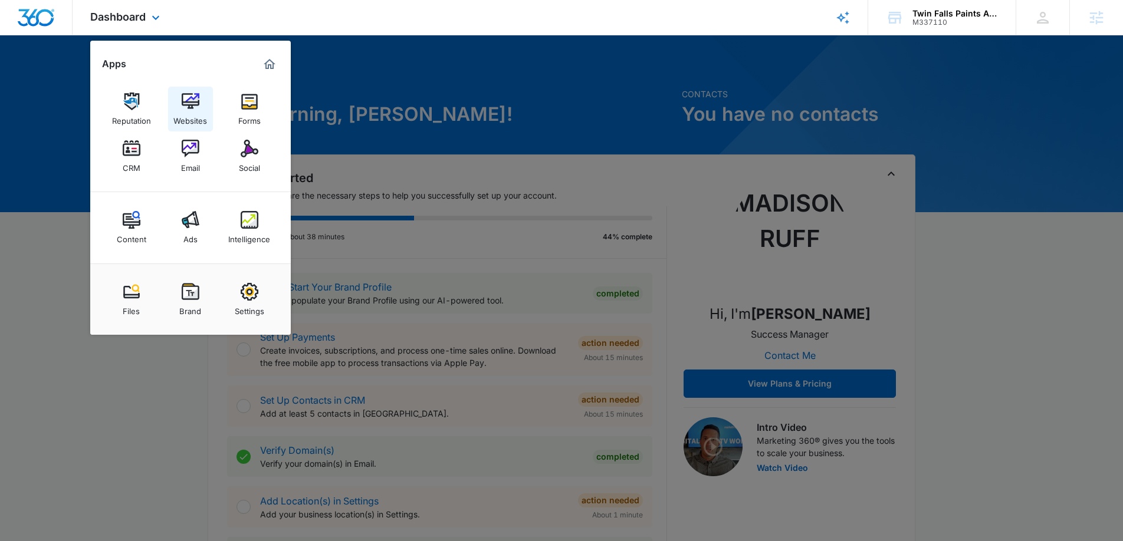
click at [182, 106] on img at bounding box center [191, 102] width 18 height 18
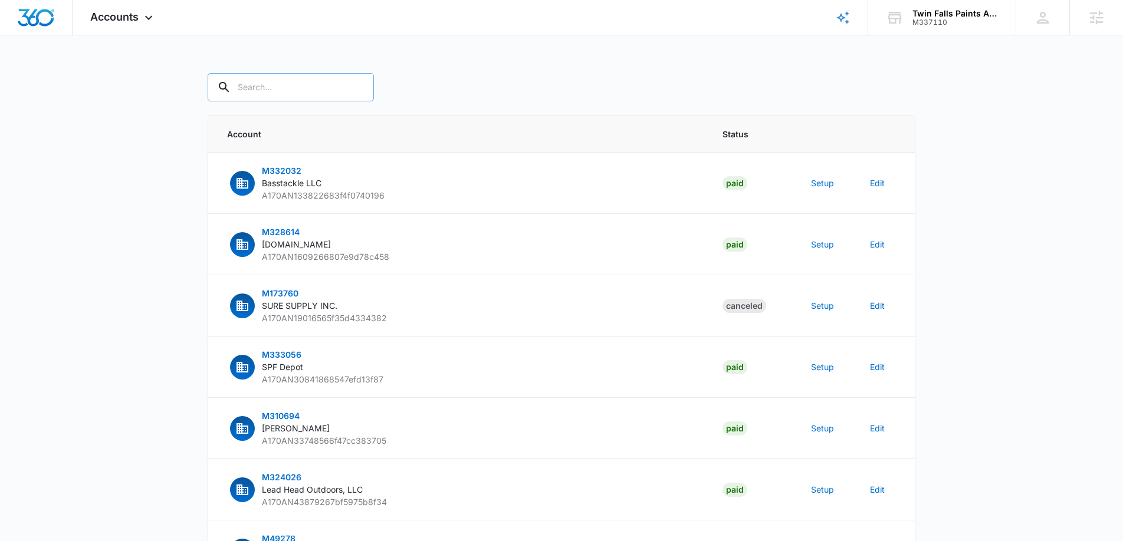
click at [238, 90] on input "text" at bounding box center [291, 87] width 166 height 28
type input "M337110"
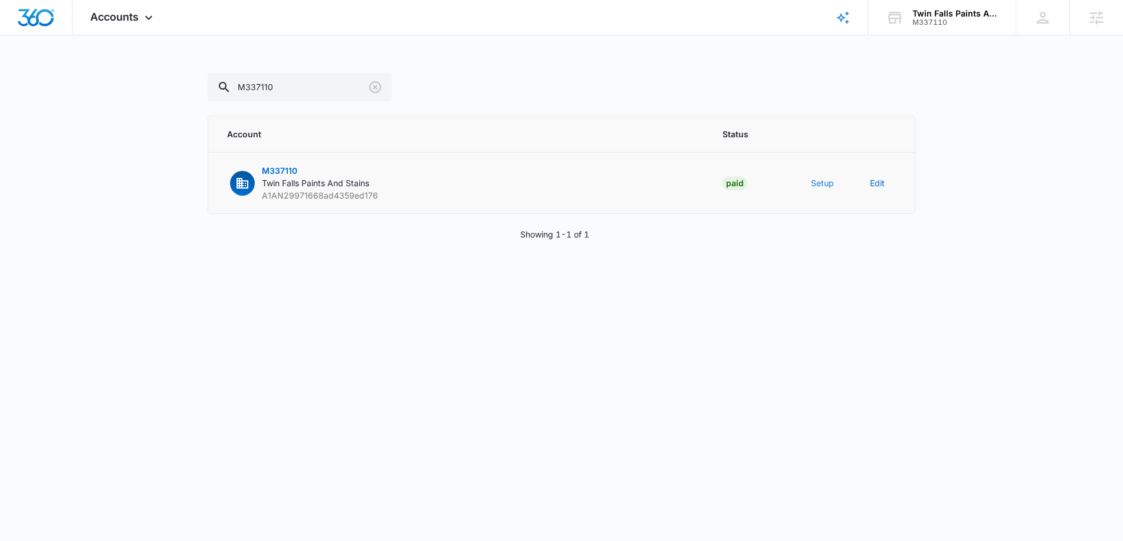
click at [821, 182] on button "Setup" at bounding box center [822, 183] width 23 height 12
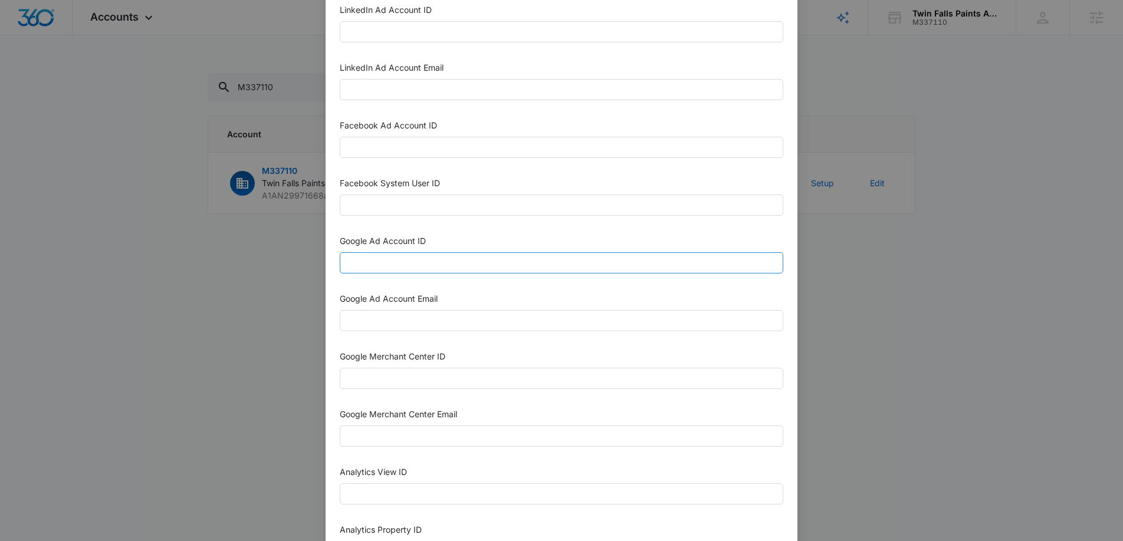
scroll to position [182, 0]
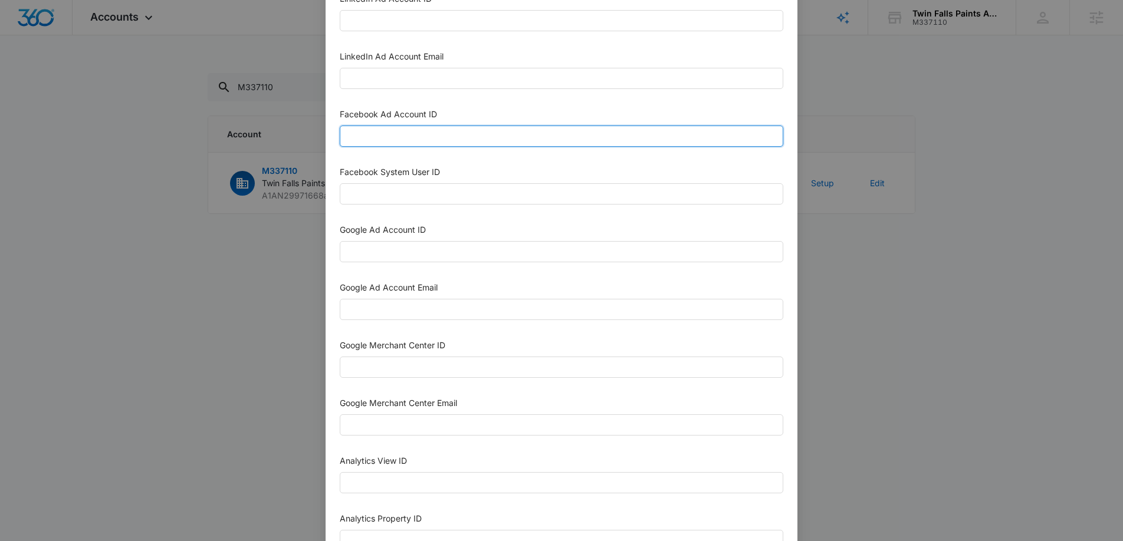
click at [424, 142] on input "Facebook Ad Account ID" at bounding box center [561, 136] width 443 height 21
paste input "676668365478581"
type input "676668365478581"
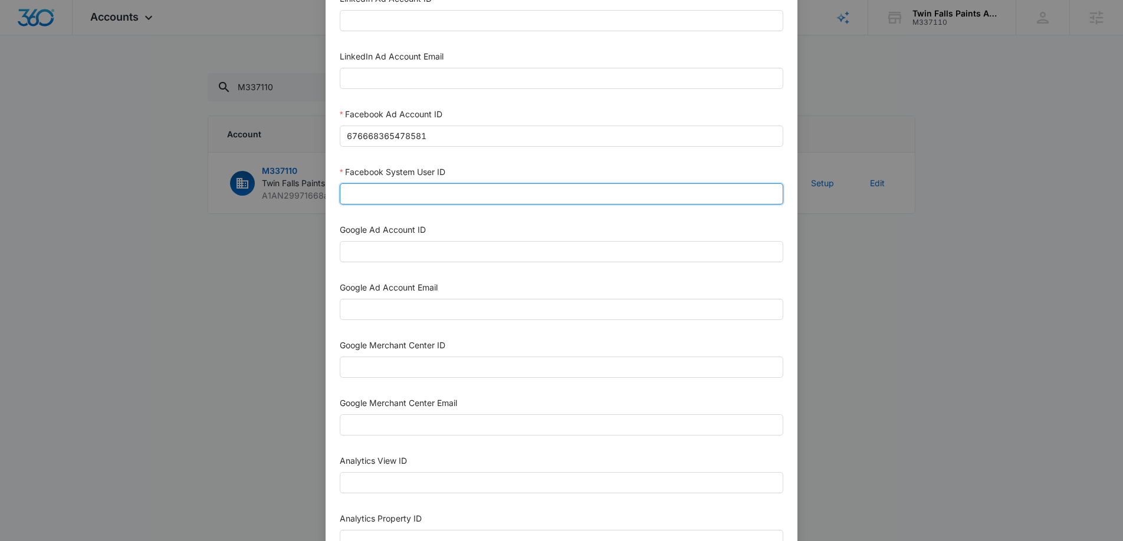
click at [440, 197] on input "Facebook System User ID" at bounding box center [561, 193] width 443 height 21
paste input "1023954259108897"
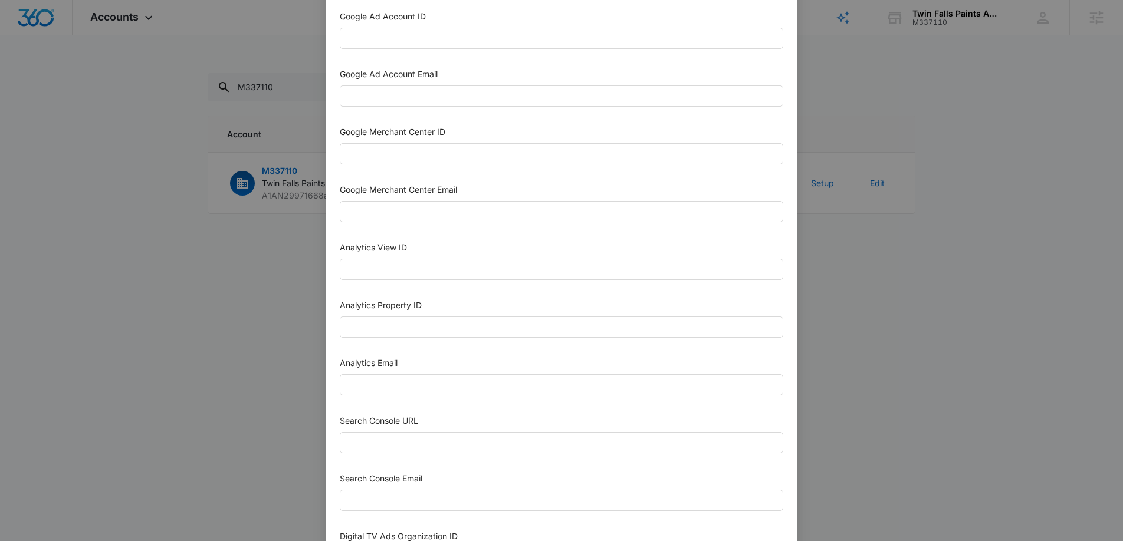
scroll to position [510, 0]
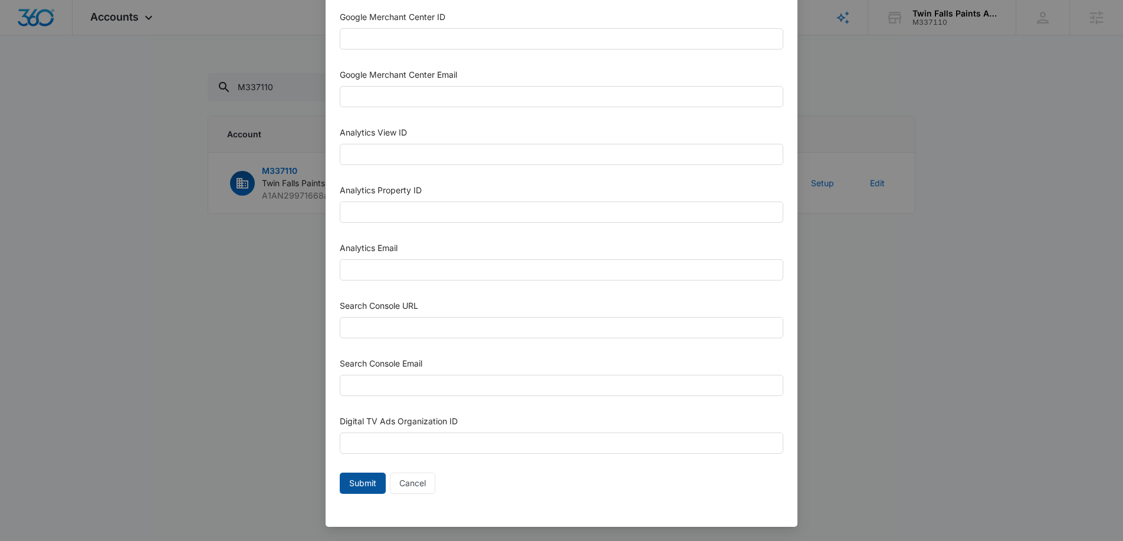
type input "1023954259108897"
click at [359, 479] on span "Submit" at bounding box center [362, 483] width 27 height 13
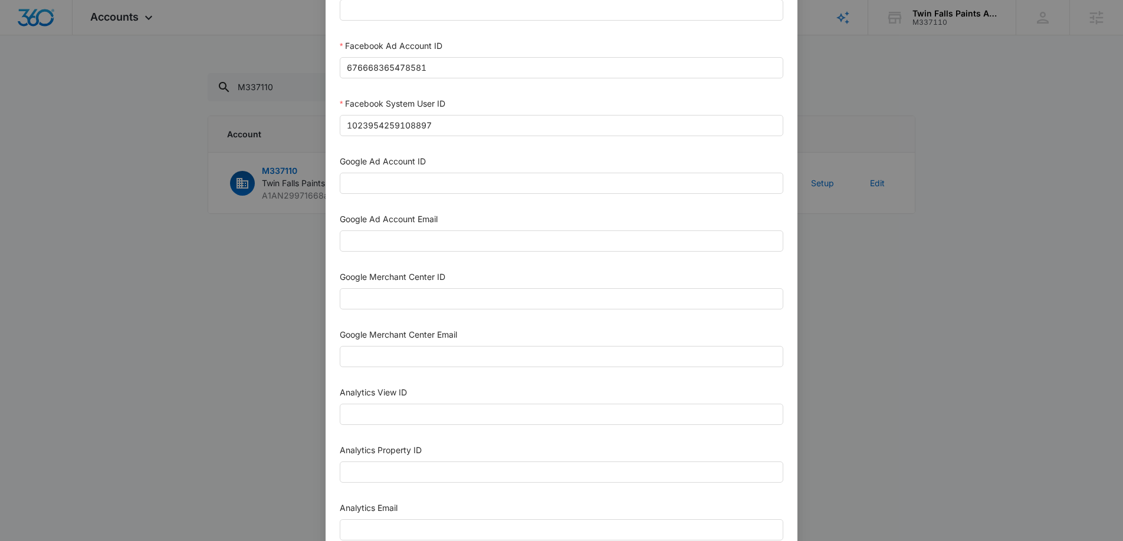
scroll to position [248, 0]
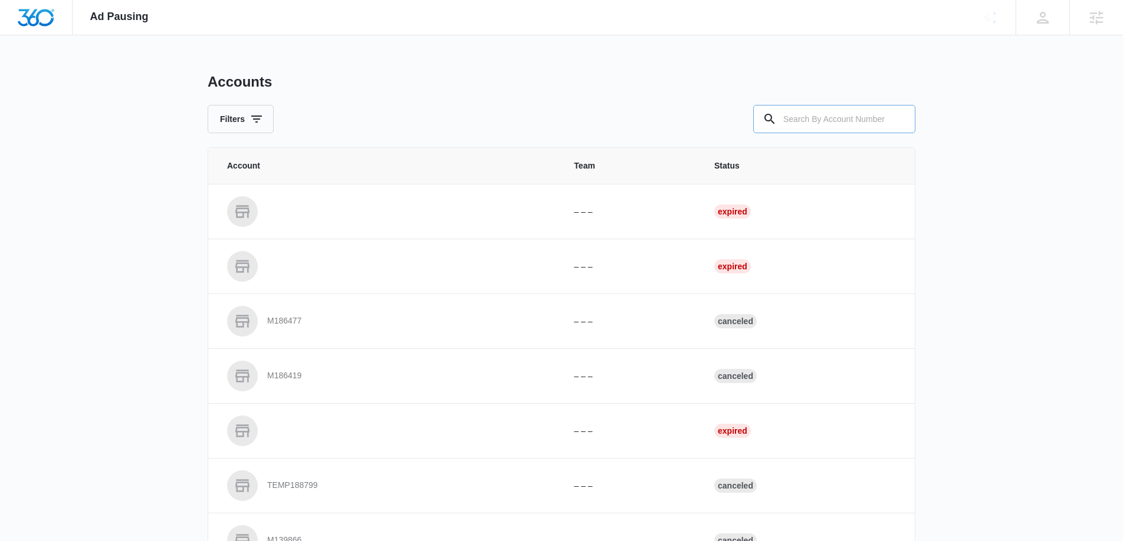
click at [830, 121] on input "text" at bounding box center [834, 119] width 162 height 28
paste input "M338109"
type input "M338109"
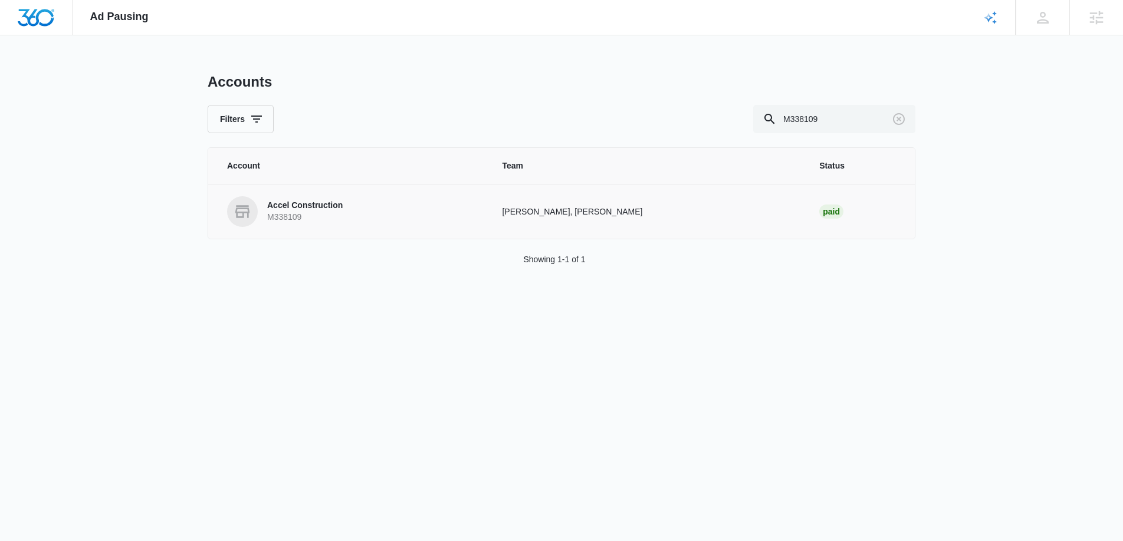
click at [312, 203] on p "Accel Construction" at bounding box center [304, 206] width 75 height 12
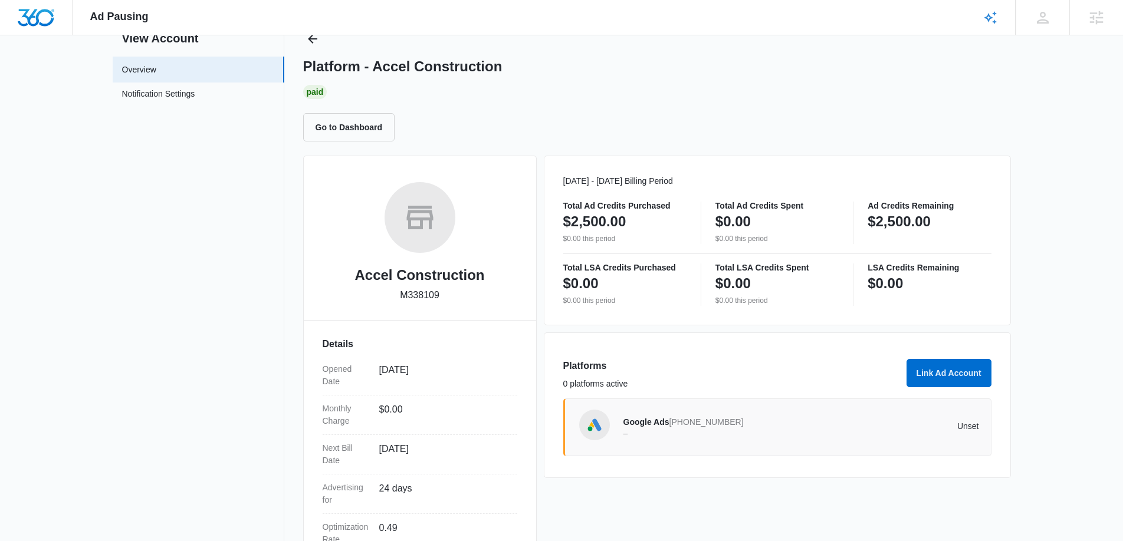
scroll to position [44, 0]
click at [933, 377] on button "Link Ad Account" at bounding box center [948, 372] width 85 height 28
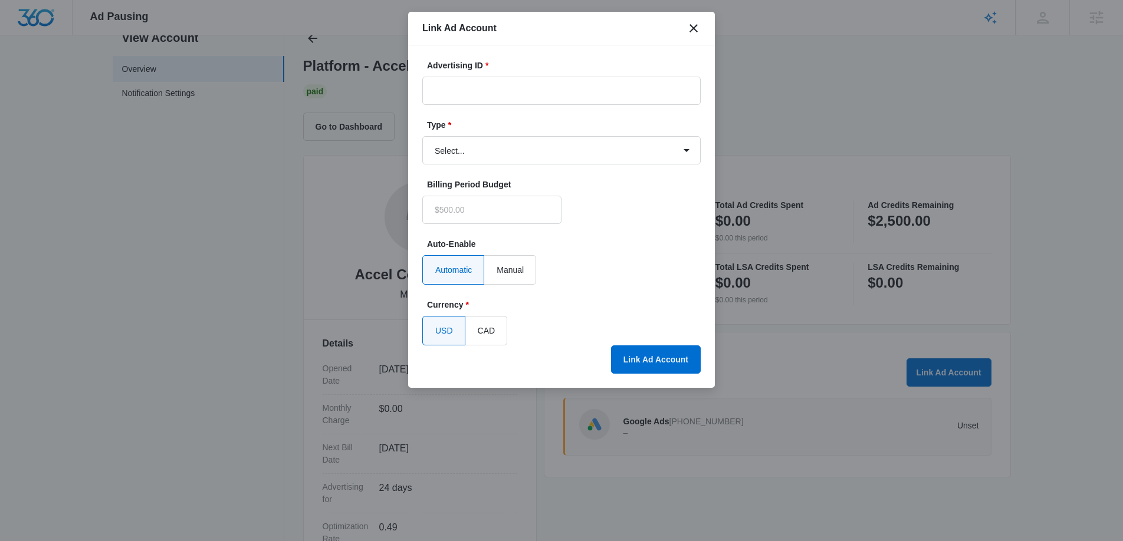
type input "$0.00"
click at [450, 81] on input "Advertising ID *" at bounding box center [561, 91] width 278 height 28
paste input "1924940358065241"
drag, startPoint x: 452, startPoint y: 90, endPoint x: 750, endPoint y: 91, distance: 298.4
click at [458, 89] on input "1924940358065241" at bounding box center [561, 91] width 278 height 28
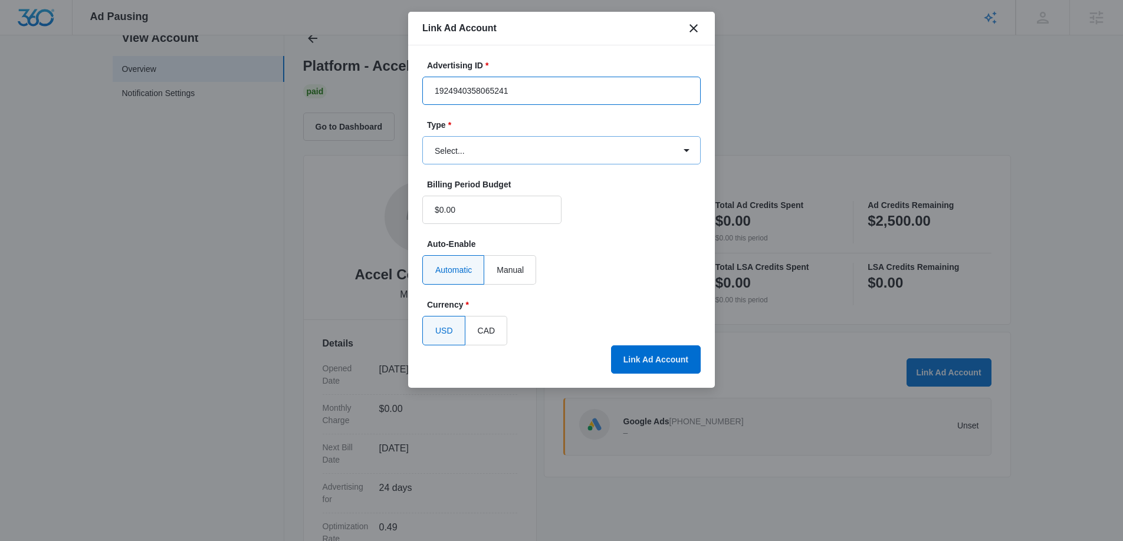
type input "1924940358065241"
click at [531, 149] on select "Select... Bing Ads Facebook Ads Google Ads" at bounding box center [561, 150] width 278 height 28
select select "facebook"
click at [422, 136] on select "Select... Bing Ads Facebook Ads Google Ads" at bounding box center [561, 150] width 278 height 28
click at [646, 360] on button "Link Ad Account" at bounding box center [656, 360] width 90 height 28
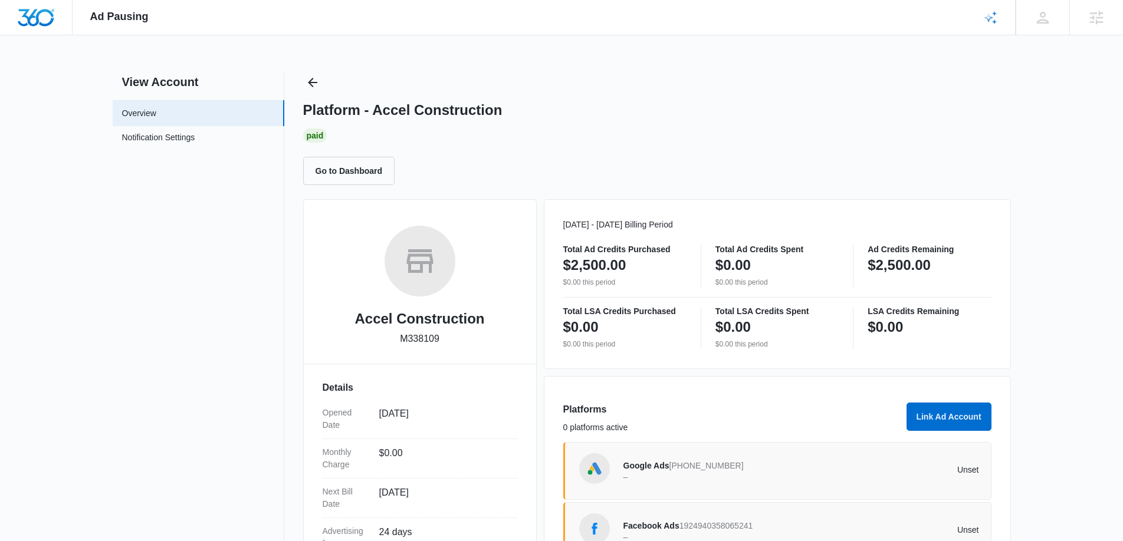
scroll to position [32, 0]
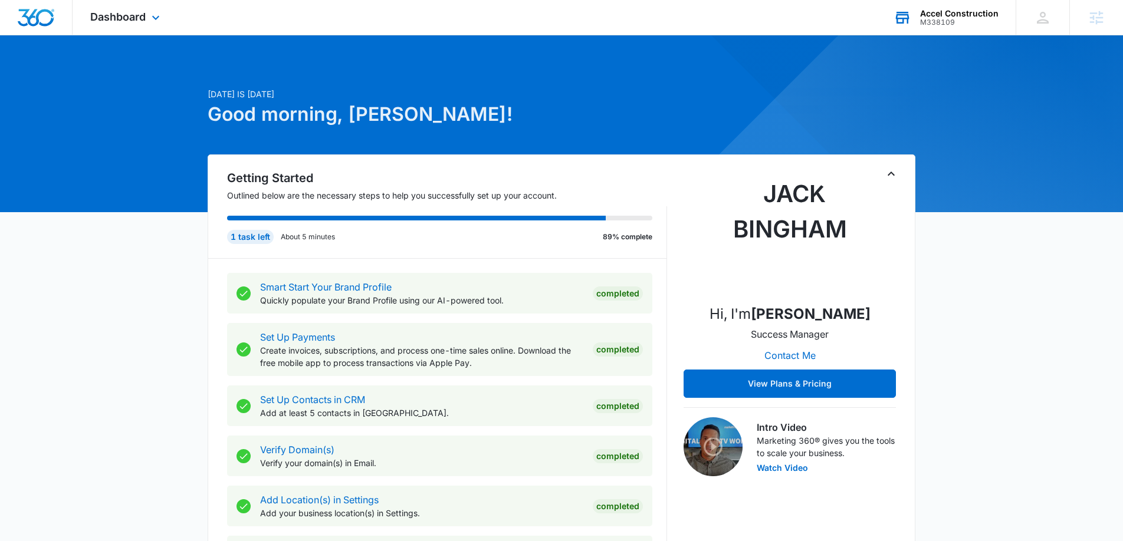
click at [940, 23] on div "M338109" at bounding box center [959, 22] width 78 height 8
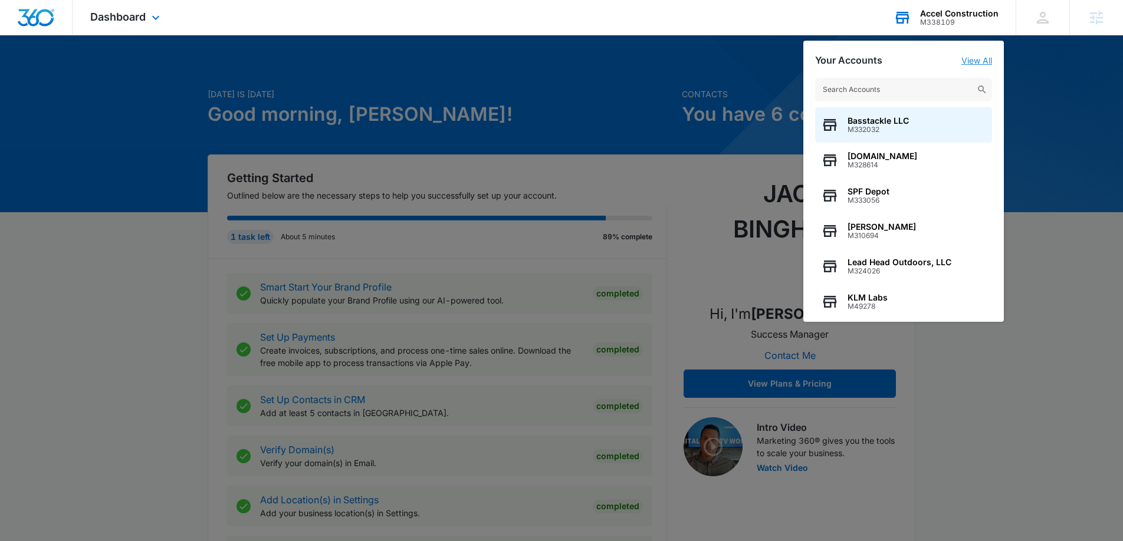
click at [976, 60] on link "View All" at bounding box center [976, 60] width 31 height 10
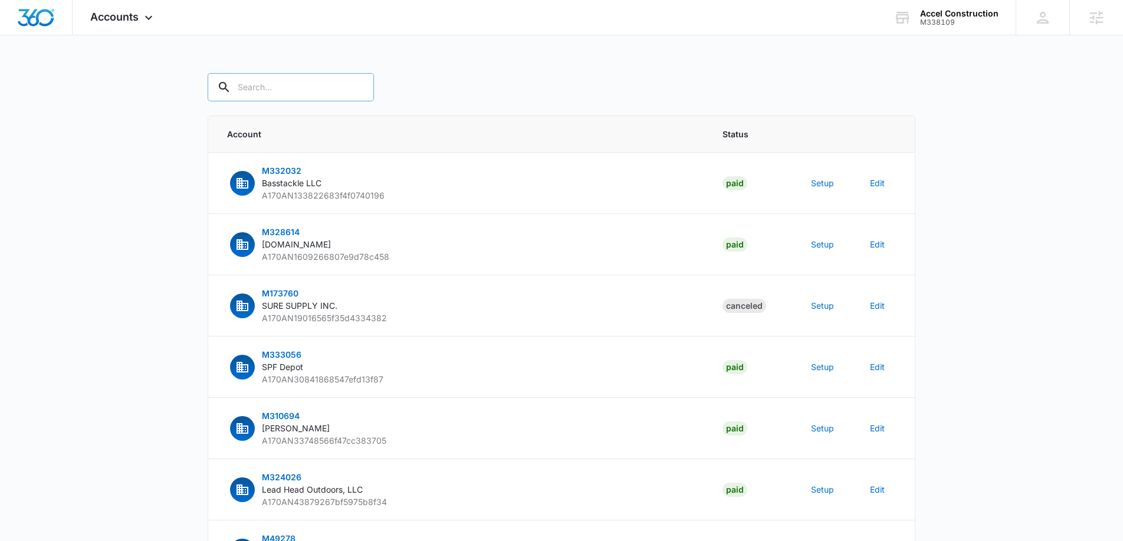
click at [280, 87] on input "text" at bounding box center [291, 87] width 166 height 28
type input "M338109"
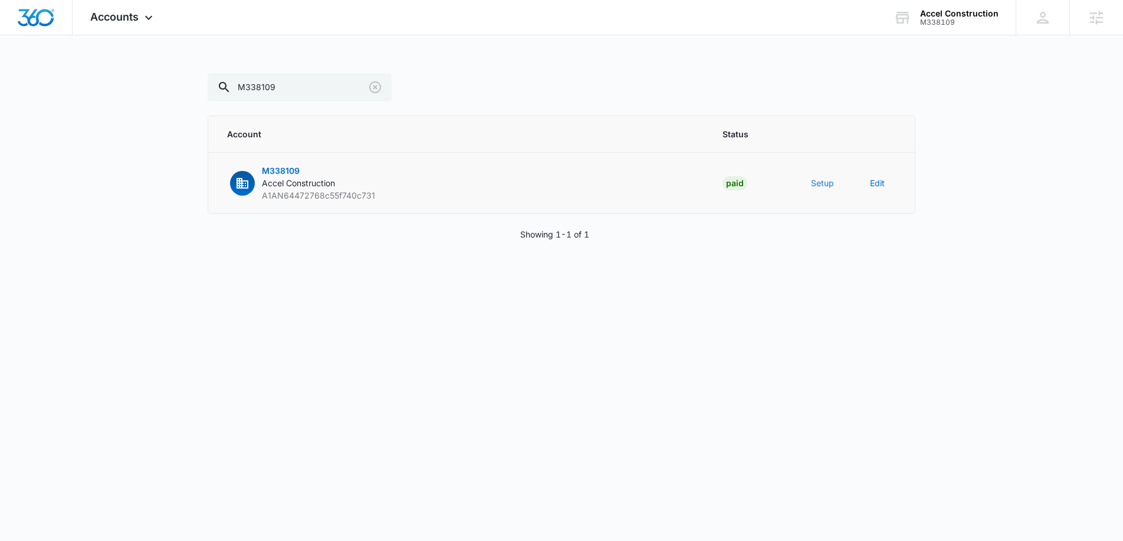
click at [821, 180] on button "Setup" at bounding box center [822, 183] width 23 height 12
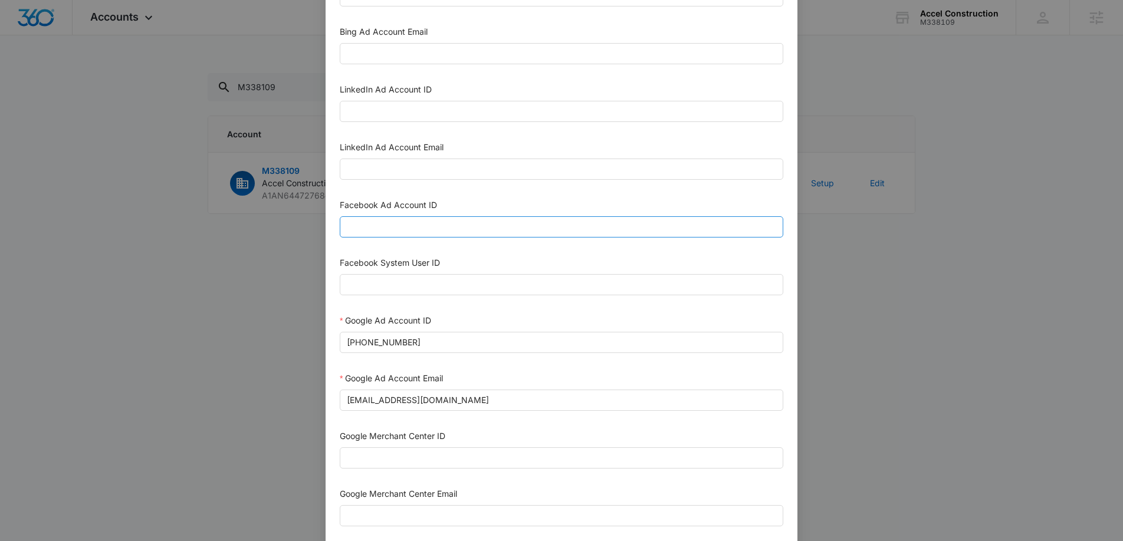
scroll to position [96, 0]
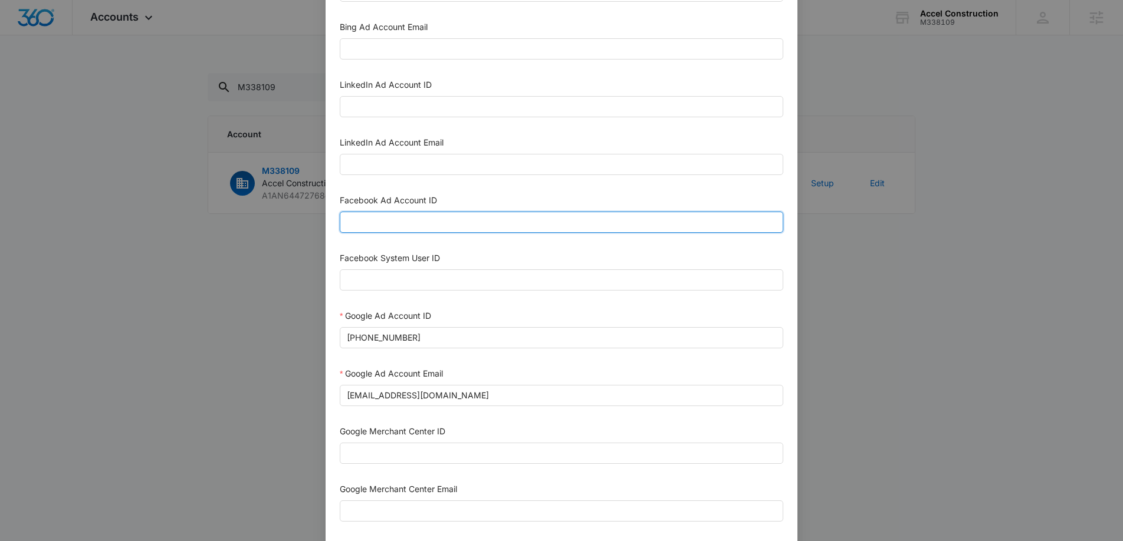
click at [462, 221] on input "Facebook Ad Account ID" at bounding box center [561, 222] width 443 height 21
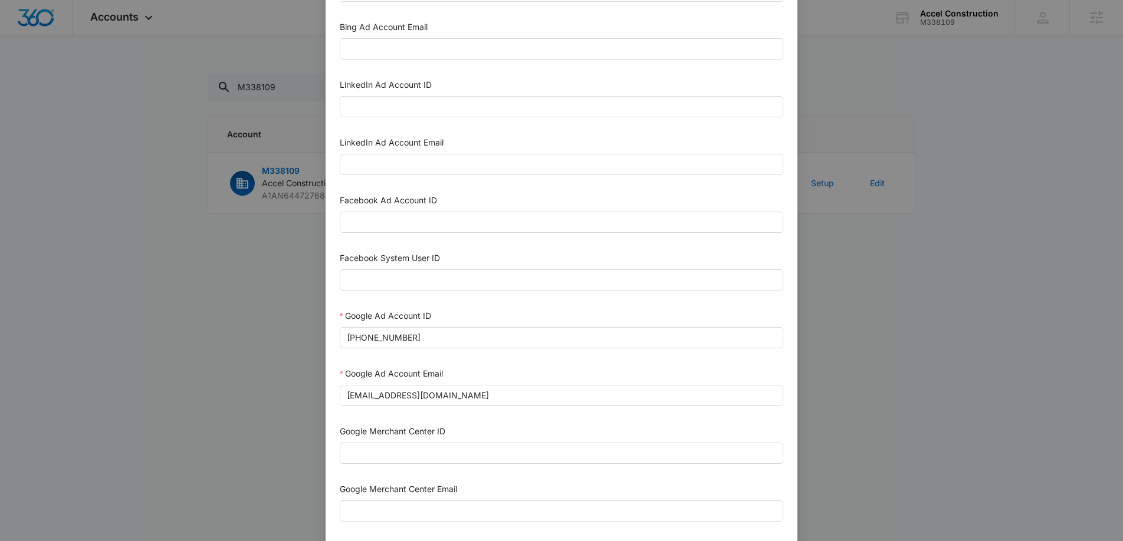
scroll to position [106, 0]
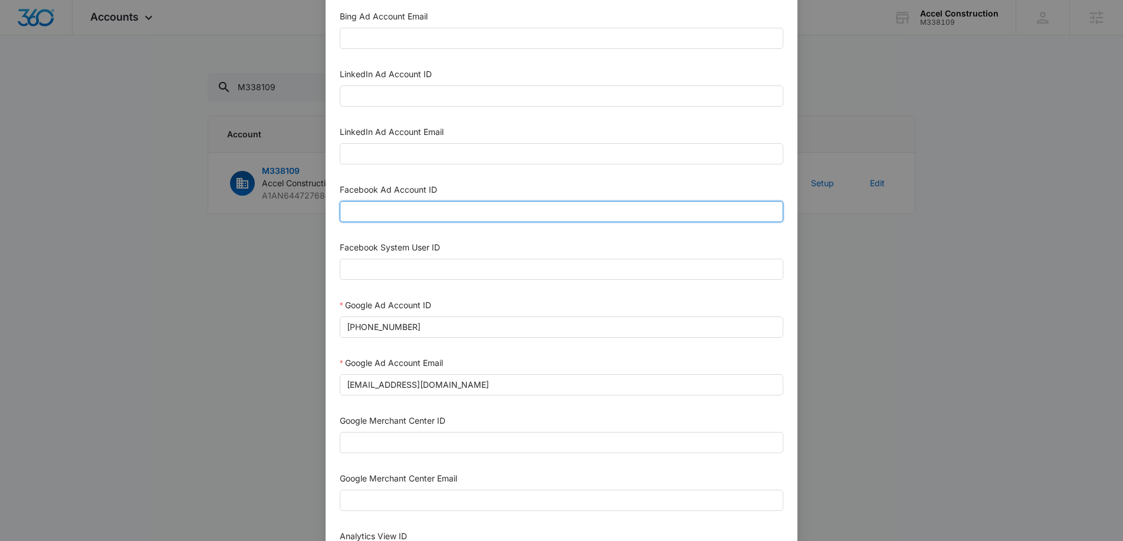
click at [429, 211] on input "Facebook Ad Account ID" at bounding box center [561, 211] width 443 height 21
paste input "1924940358065241"
type input "1924940358065241"
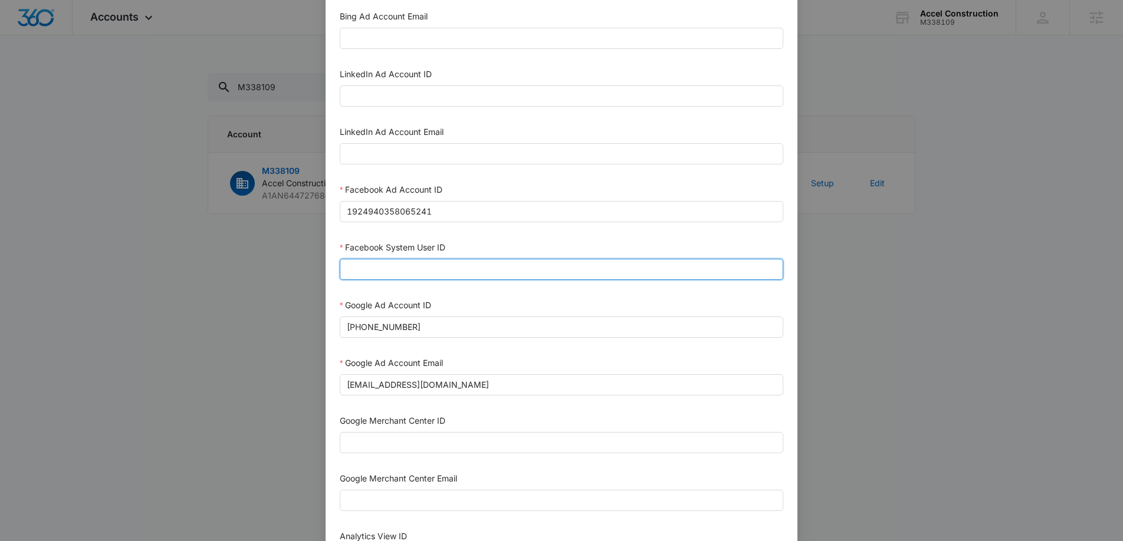
click at [411, 268] on input "Facebook System User ID" at bounding box center [561, 269] width 443 height 21
paste input "1023954259108897"
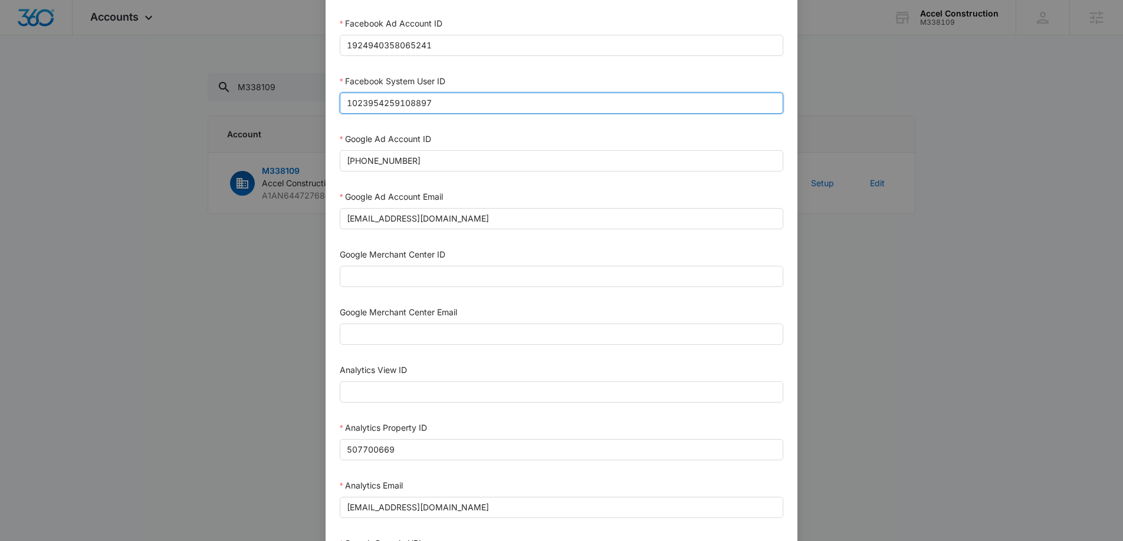
scroll to position [510, 0]
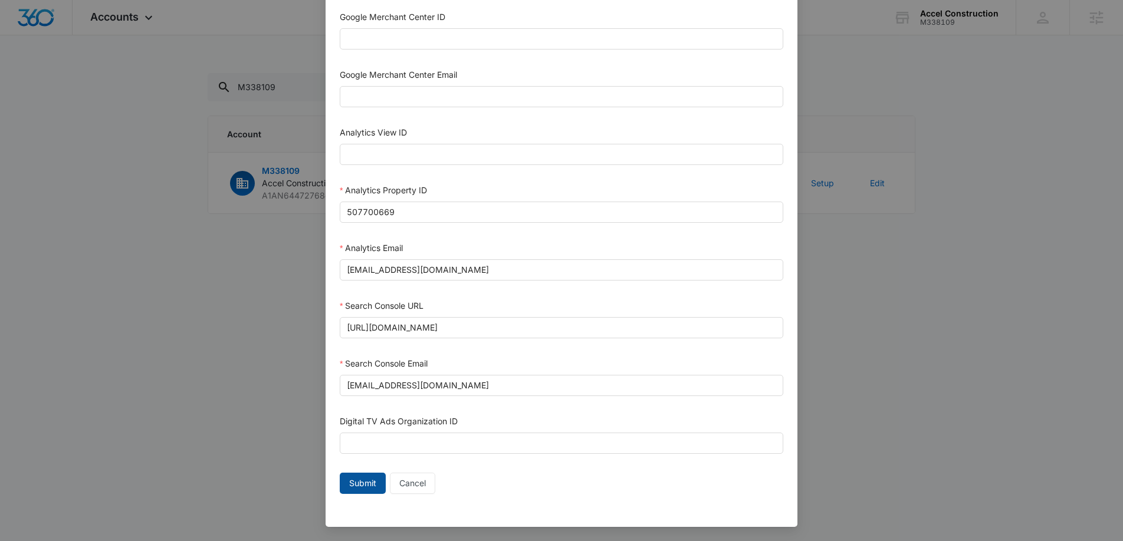
type input "1023954259108897"
click at [360, 483] on span "Submit" at bounding box center [362, 483] width 27 height 13
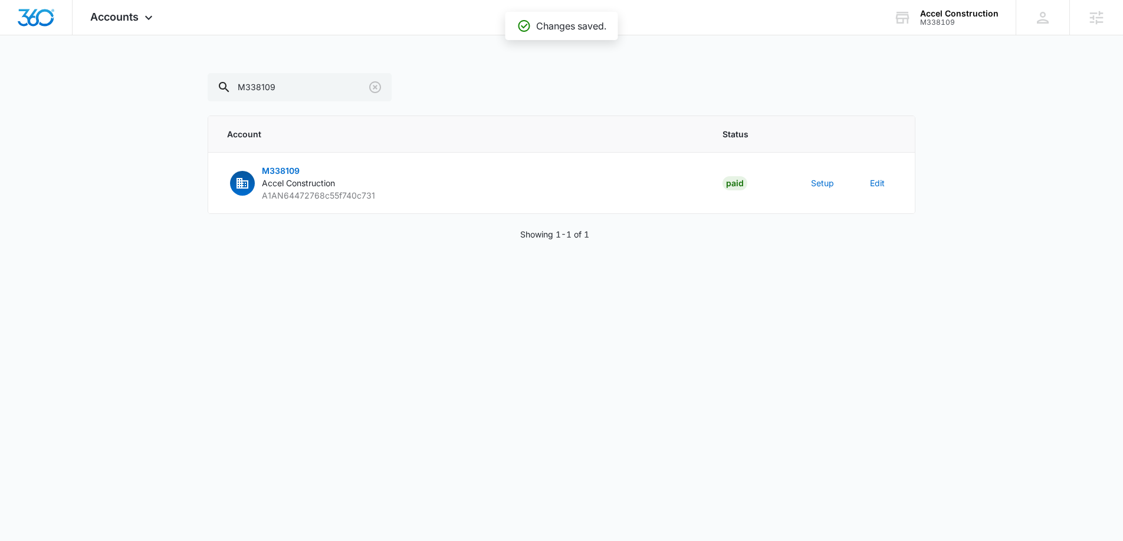
scroll to position [498, 0]
click at [292, 88] on input "M338109" at bounding box center [300, 87] width 184 height 28
drag, startPoint x: 281, startPoint y: 87, endPoint x: 254, endPoint y: 85, distance: 27.2
click at [254, 85] on input "M338109" at bounding box center [300, 87] width 184 height 28
type input "M337110"
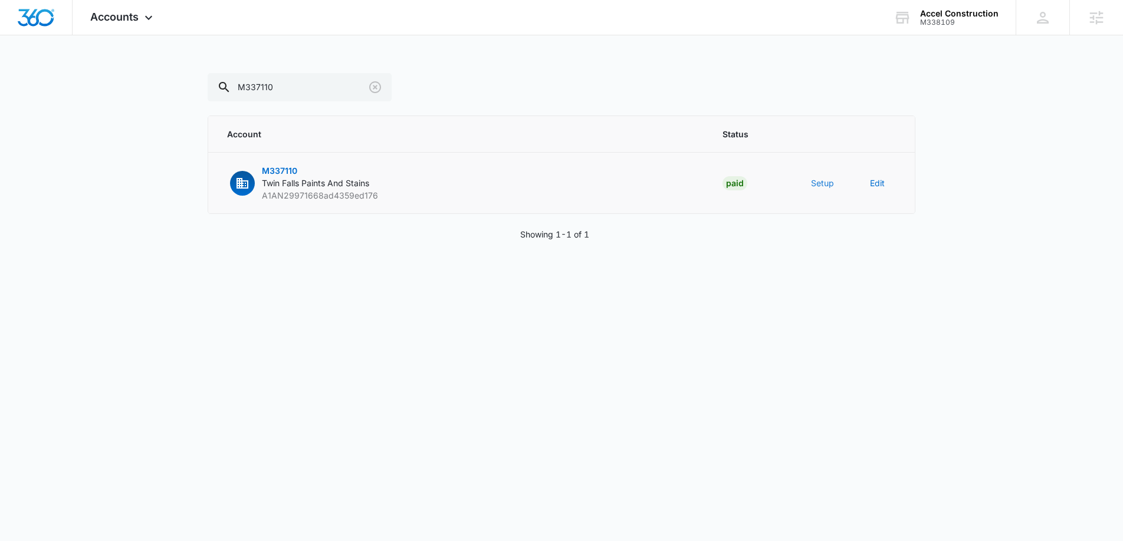
click at [825, 182] on button "Setup" at bounding box center [822, 183] width 23 height 12
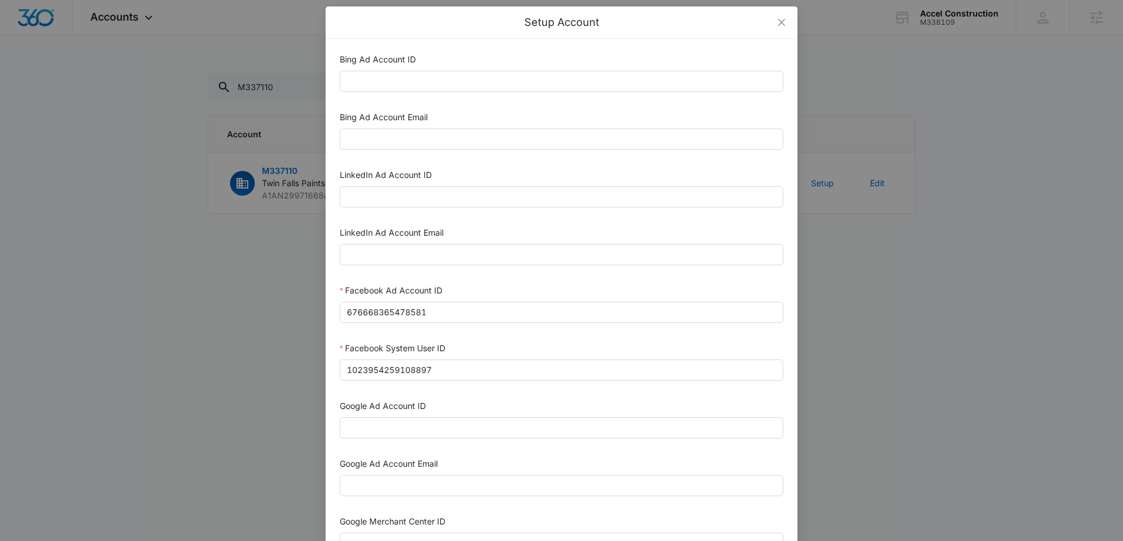
scroll to position [6, 0]
click at [778, 24] on icon "close" at bounding box center [781, 21] width 7 height 7
